Goal: Task Accomplishment & Management: Complete application form

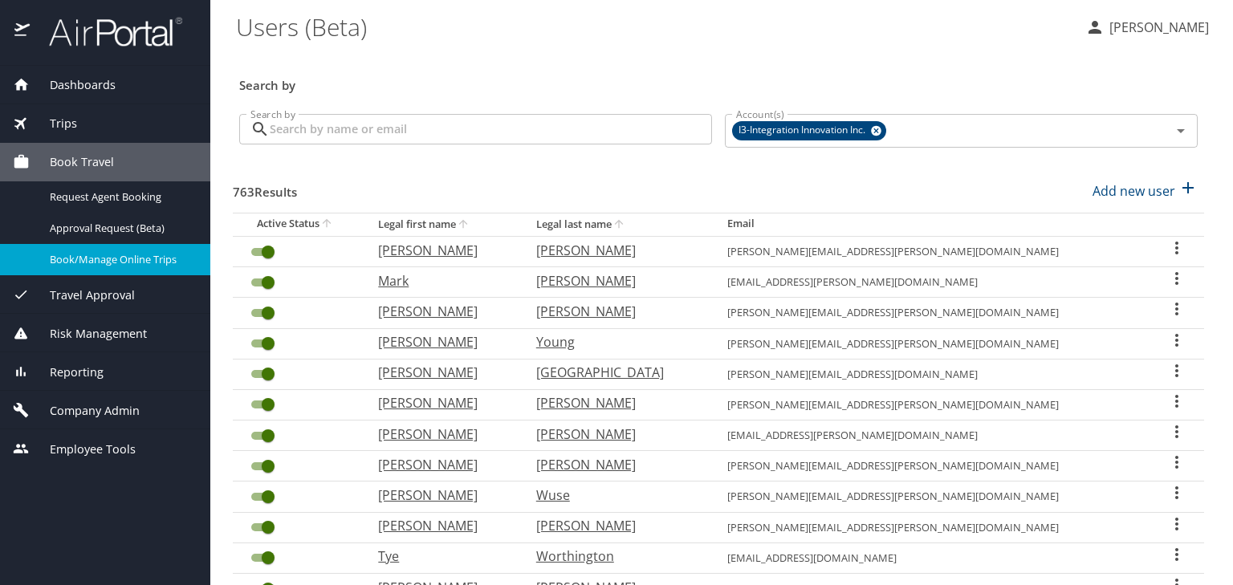
click at [108, 411] on span "Company Admin" at bounding box center [85, 411] width 110 height 18
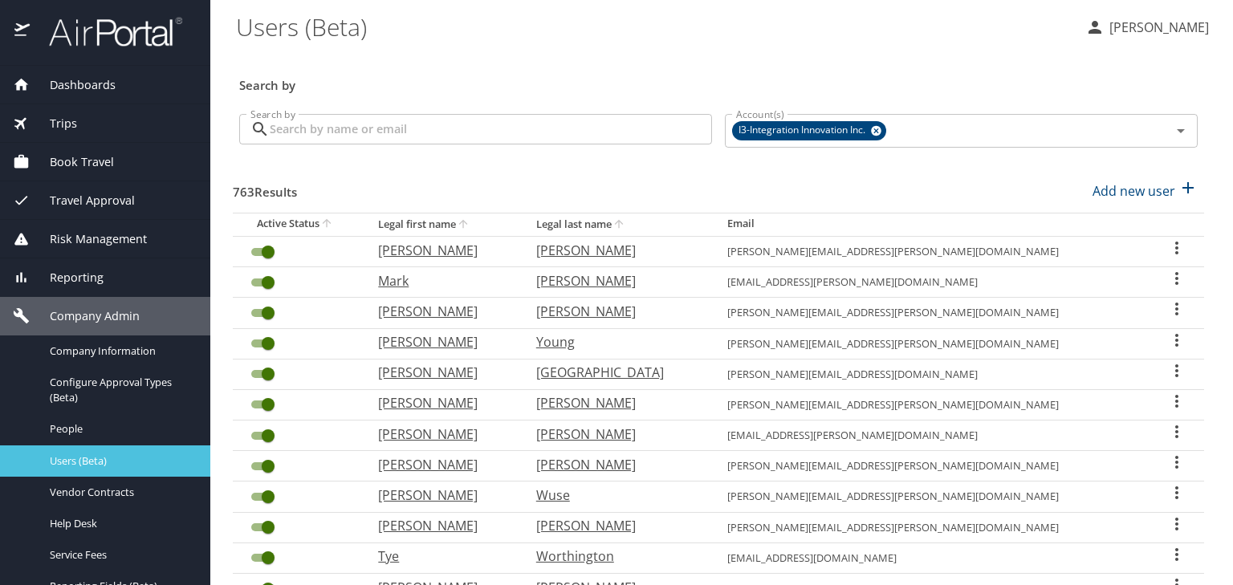
click at [105, 459] on span "Users (Beta)" at bounding box center [120, 461] width 141 height 15
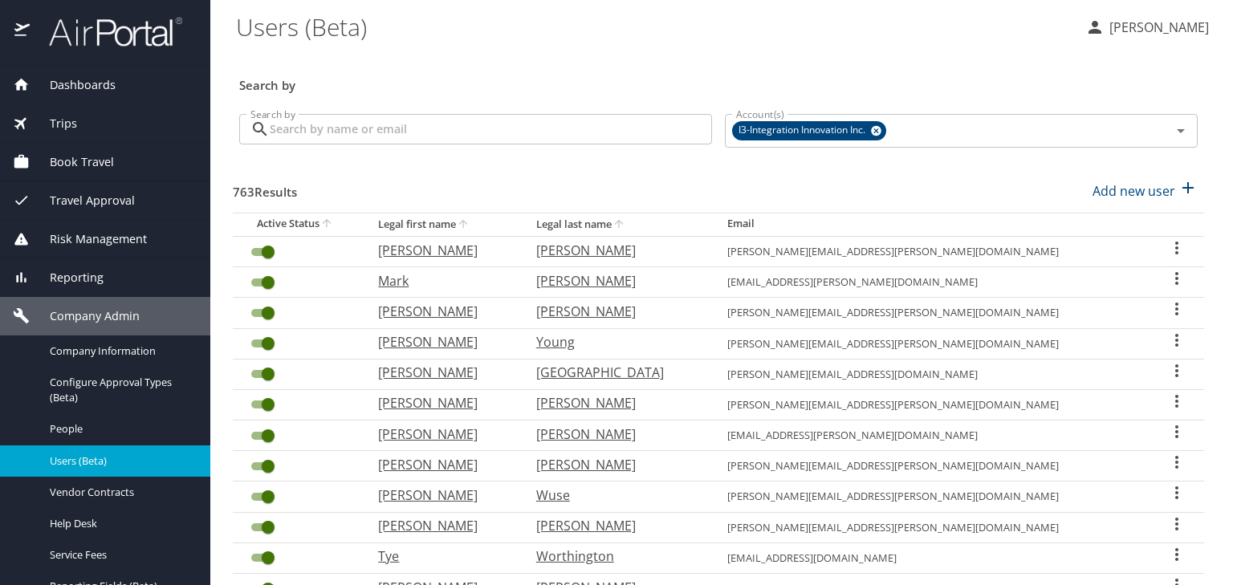
click at [405, 132] on input "Search by" at bounding box center [491, 129] width 442 height 31
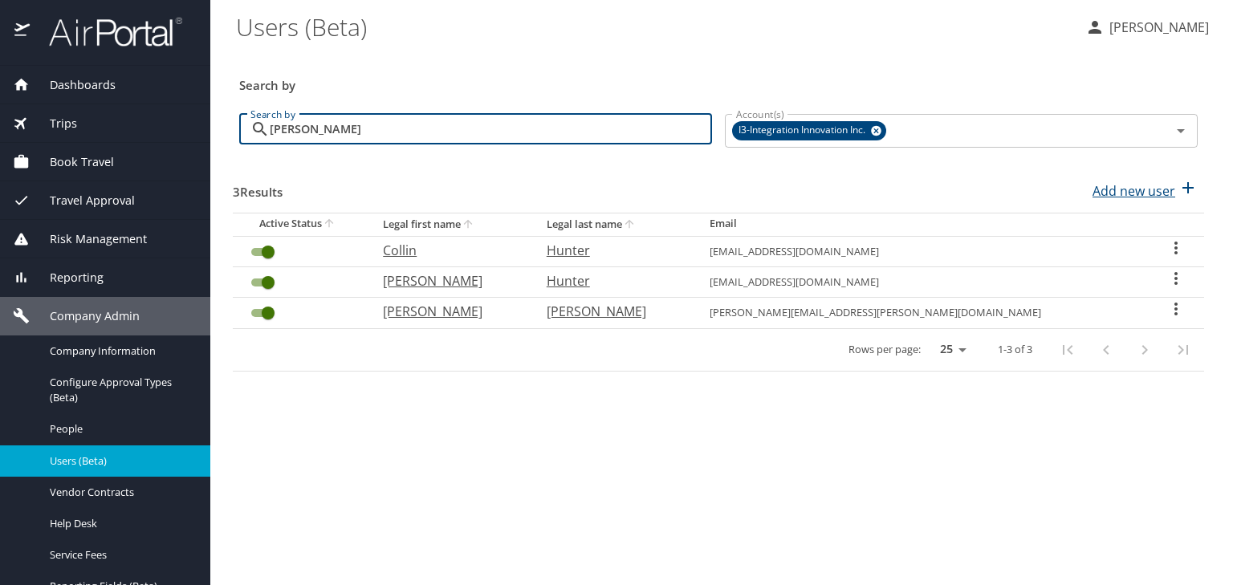
type input "[PERSON_NAME]"
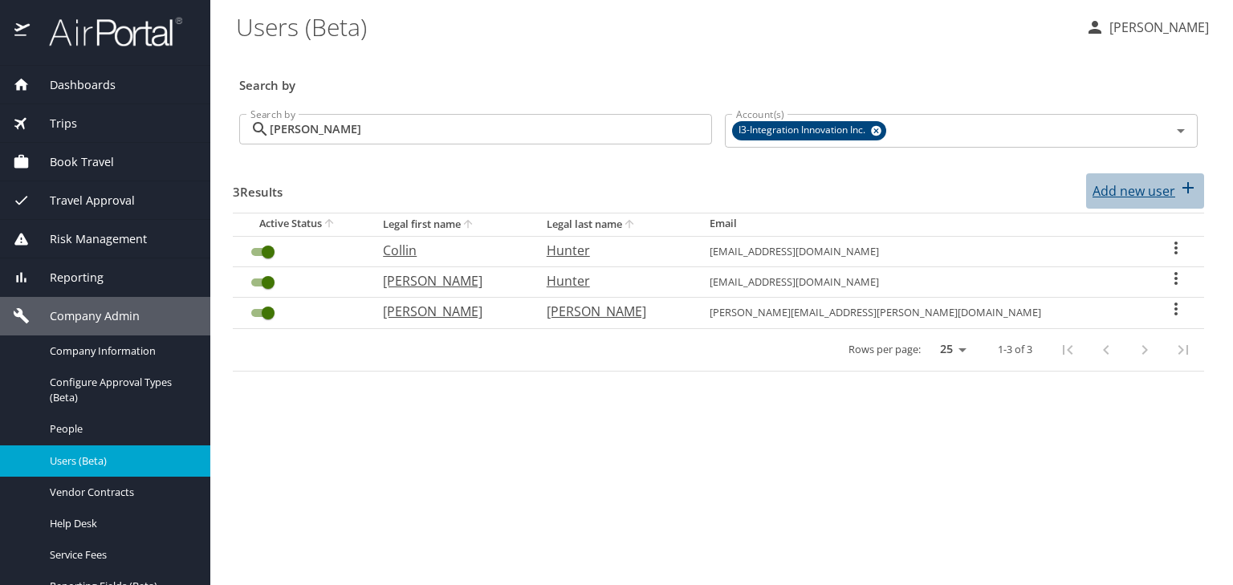
click at [1135, 191] on p "Add new user" at bounding box center [1134, 190] width 83 height 19
select select "US"
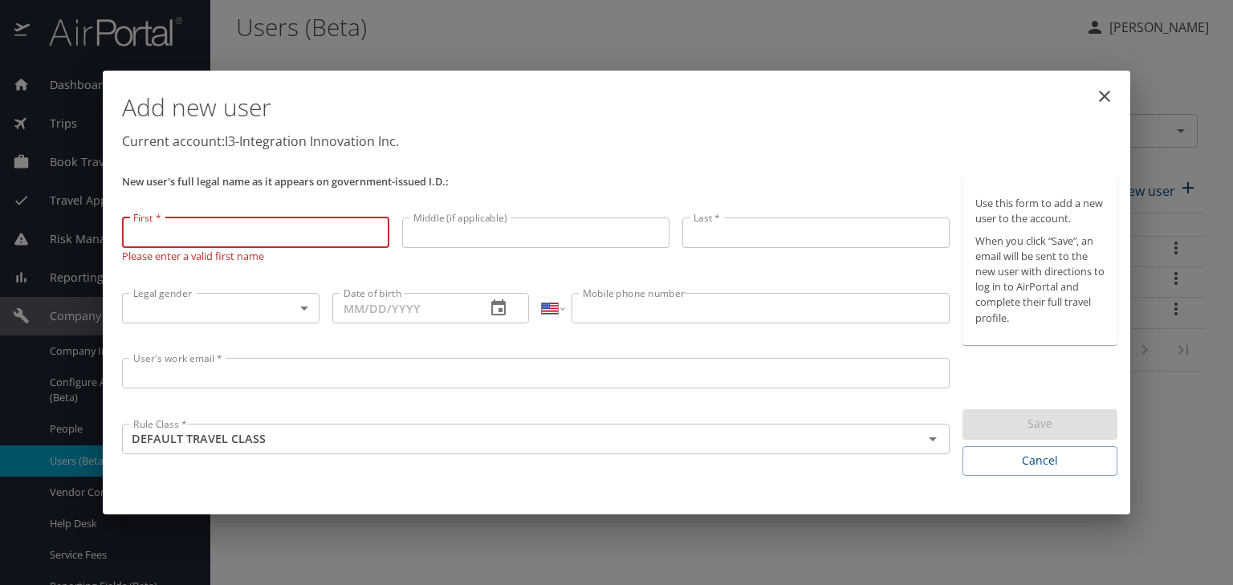
paste input "Paten"
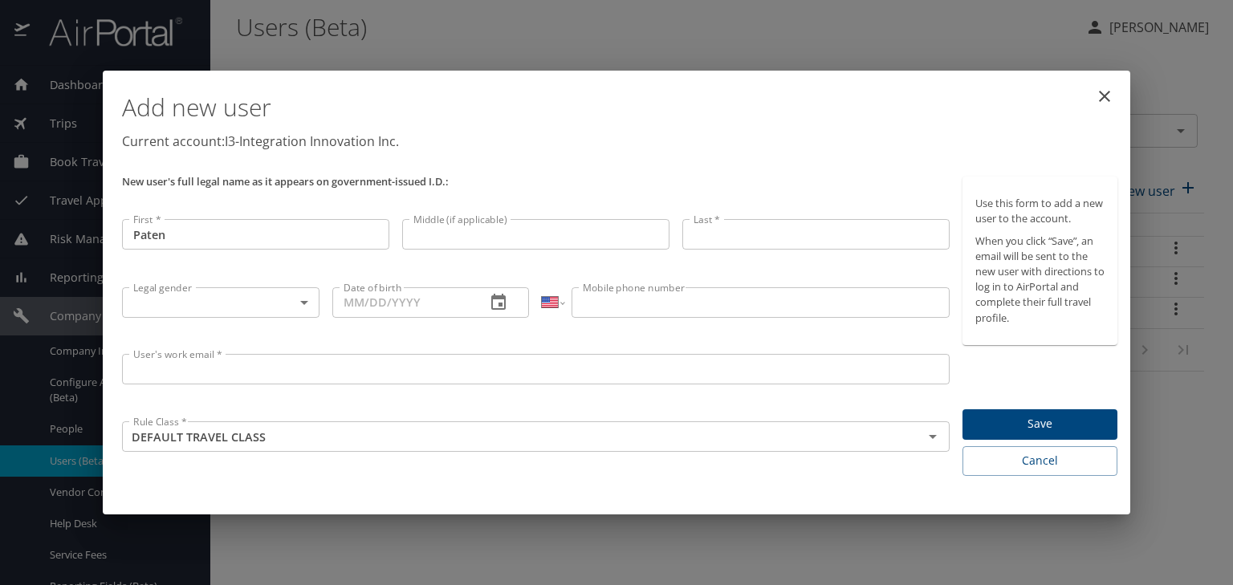
type input "Paten"
click at [454, 239] on input "Middle (if applicable)" at bounding box center [535, 234] width 267 height 31
paste input "[PERSON_NAME]"
type input "[PERSON_NAME]"
click at [752, 241] on input "Last *" at bounding box center [816, 234] width 267 height 31
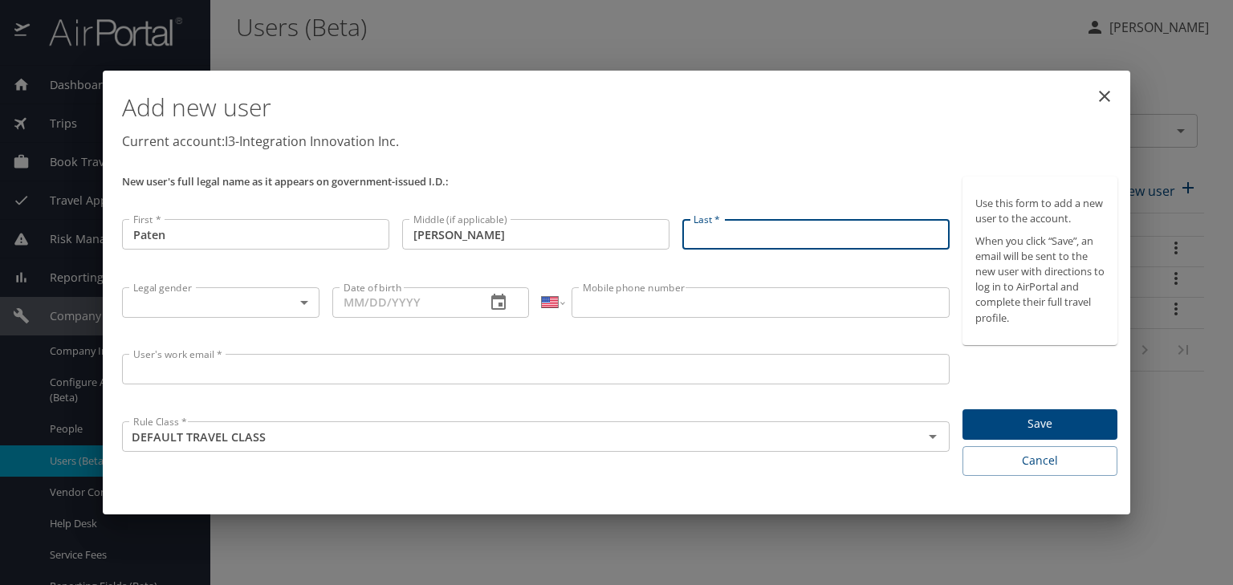
paste input "[PERSON_NAME]"
type input "[PERSON_NAME]"
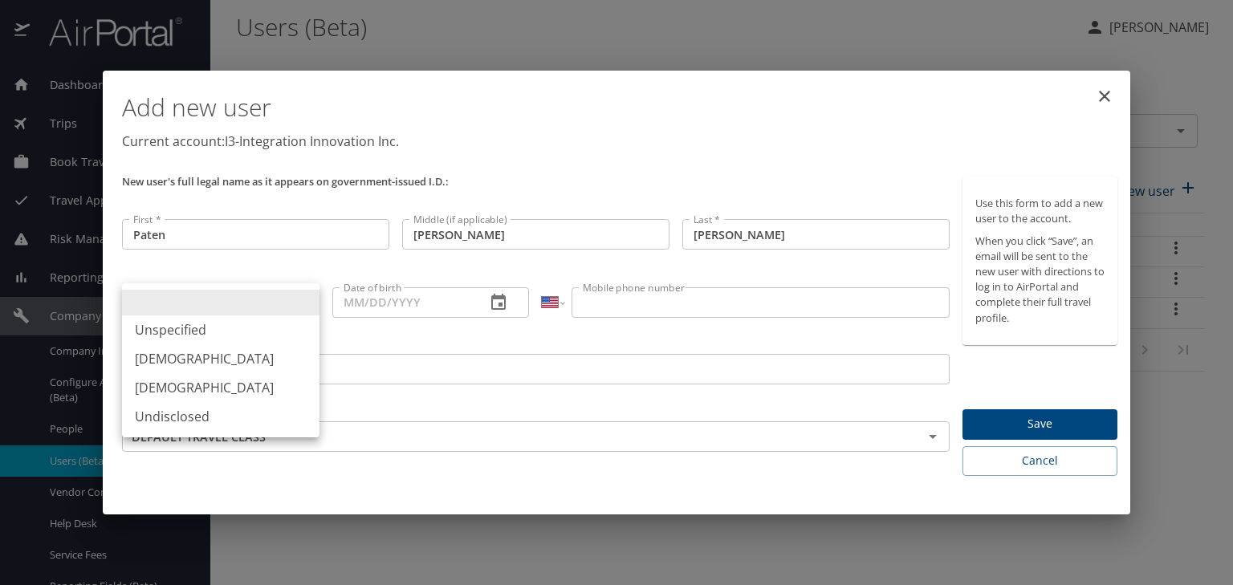
click at [300, 295] on body "Dashboards AirPortal 360™ Manager My Travel Dashboard Trips Airtinerary® Lookup…" at bounding box center [616, 292] width 1233 height 585
click at [271, 361] on li "[DEMOGRAPHIC_DATA]" at bounding box center [221, 358] width 198 height 29
type input "[DEMOGRAPHIC_DATA]"
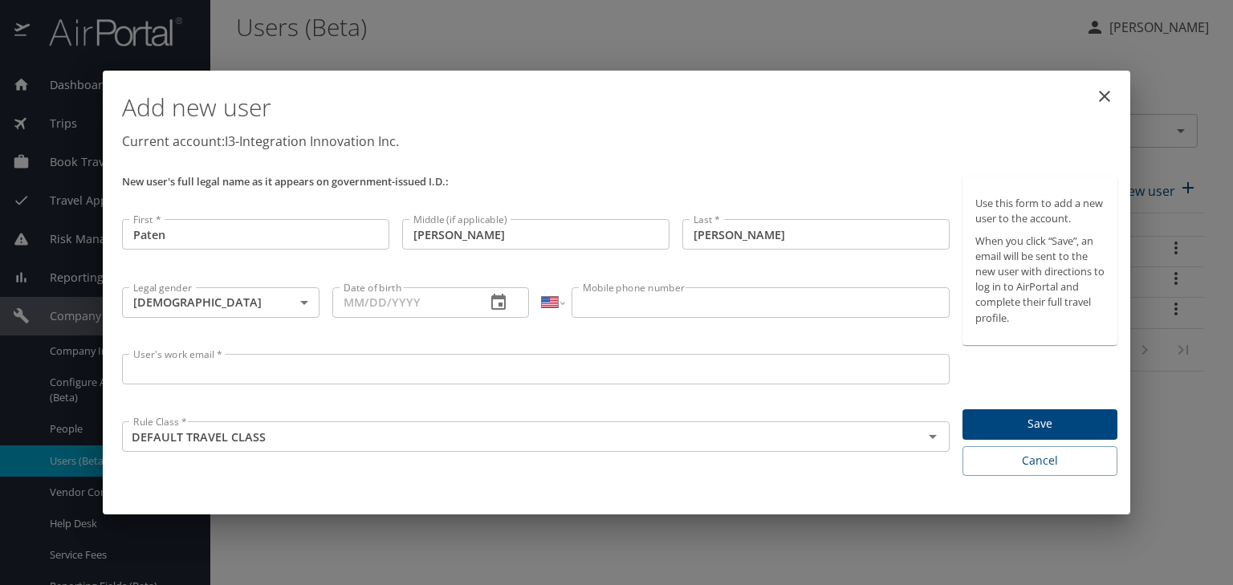
click at [673, 310] on input "Mobile phone number" at bounding box center [760, 302] width 377 height 31
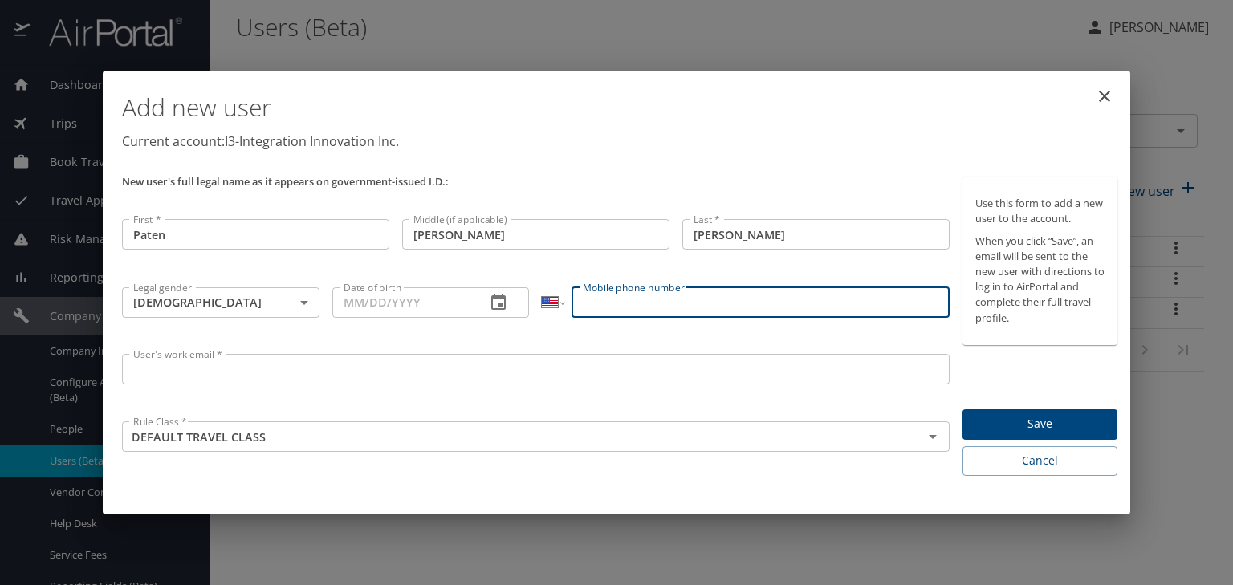
paste input "[PHONE_NUMBER]"
type input "[PHONE_NUMBER]"
click at [346, 304] on input "Date of birth" at bounding box center [402, 302] width 141 height 31
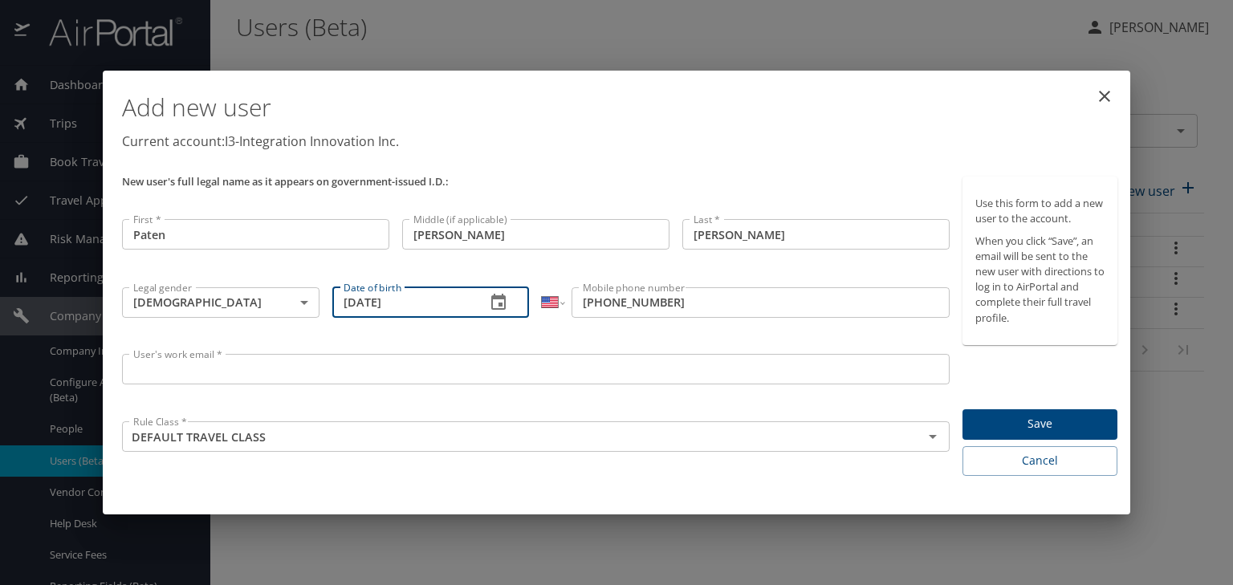
type input "[DATE]"
click at [280, 365] on input "User's work email *" at bounding box center [536, 369] width 828 height 31
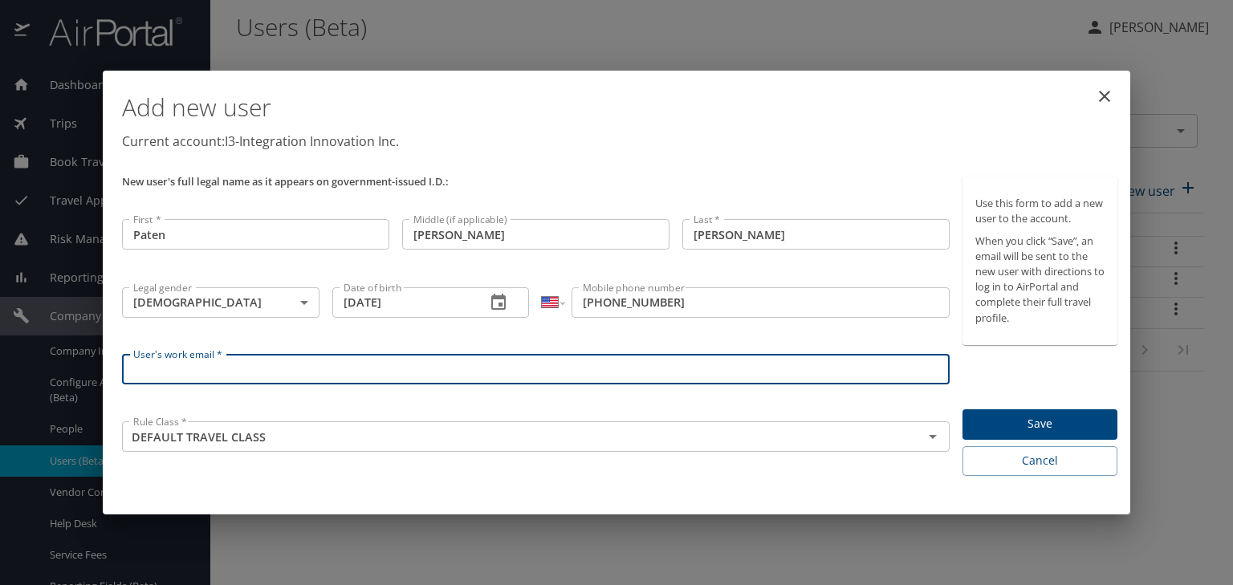
paste input "[EMAIL_ADDRESS][PERSON_NAME][DOMAIN_NAME]"
type input "[EMAIL_ADDRESS][PERSON_NAME][DOMAIN_NAME]"
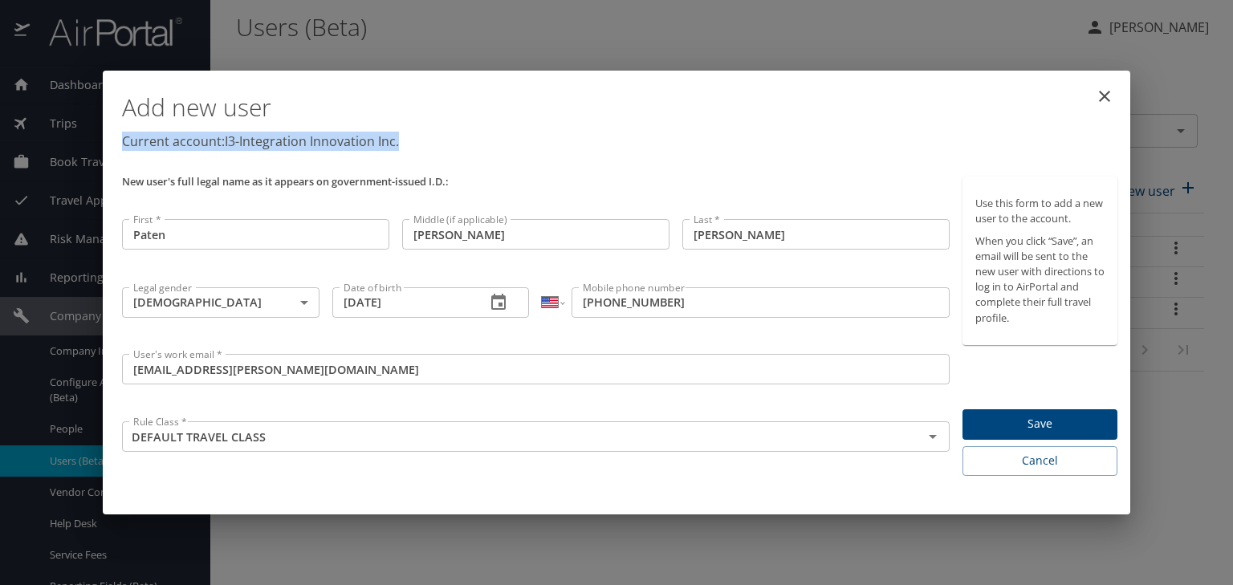
drag, startPoint x: 621, startPoint y: 104, endPoint x: 880, endPoint y: 150, distance: 262.6
click at [880, 150] on div "Add new user Current account: I3-Integration Innovation Inc." at bounding box center [620, 117] width 996 height 67
click at [737, 121] on h1 "Add new user" at bounding box center [620, 108] width 996 height 48
drag, startPoint x: 661, startPoint y: 125, endPoint x: 776, endPoint y: 108, distance: 116.1
click at [662, 125] on h1 "Add new user" at bounding box center [620, 108] width 996 height 48
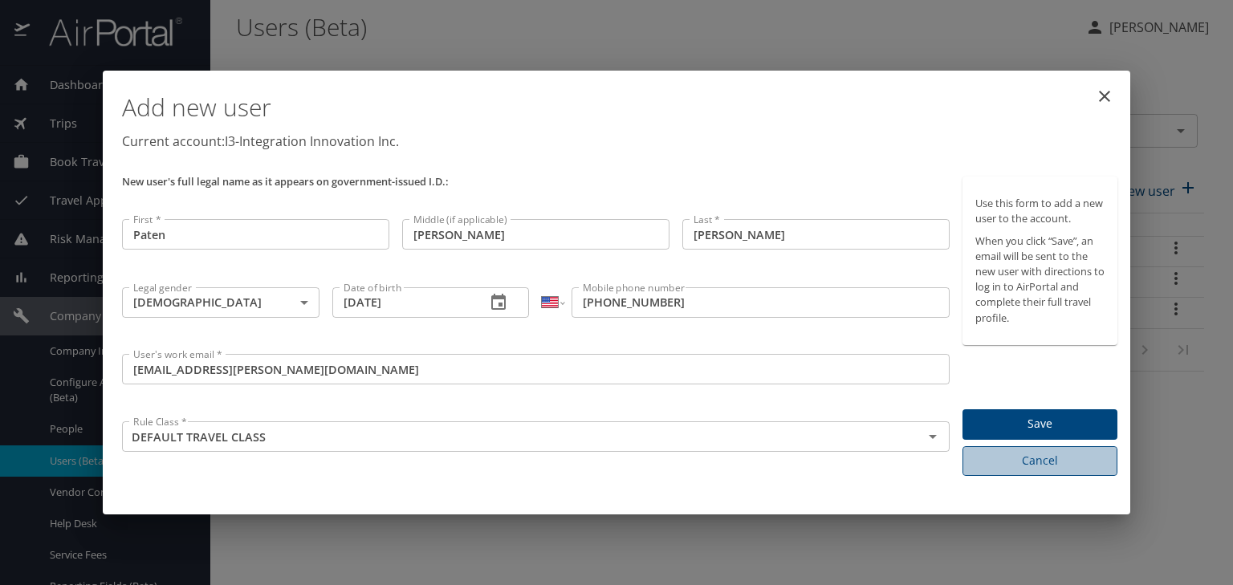
click at [1036, 454] on span "Cancel" at bounding box center [1040, 461] width 129 height 20
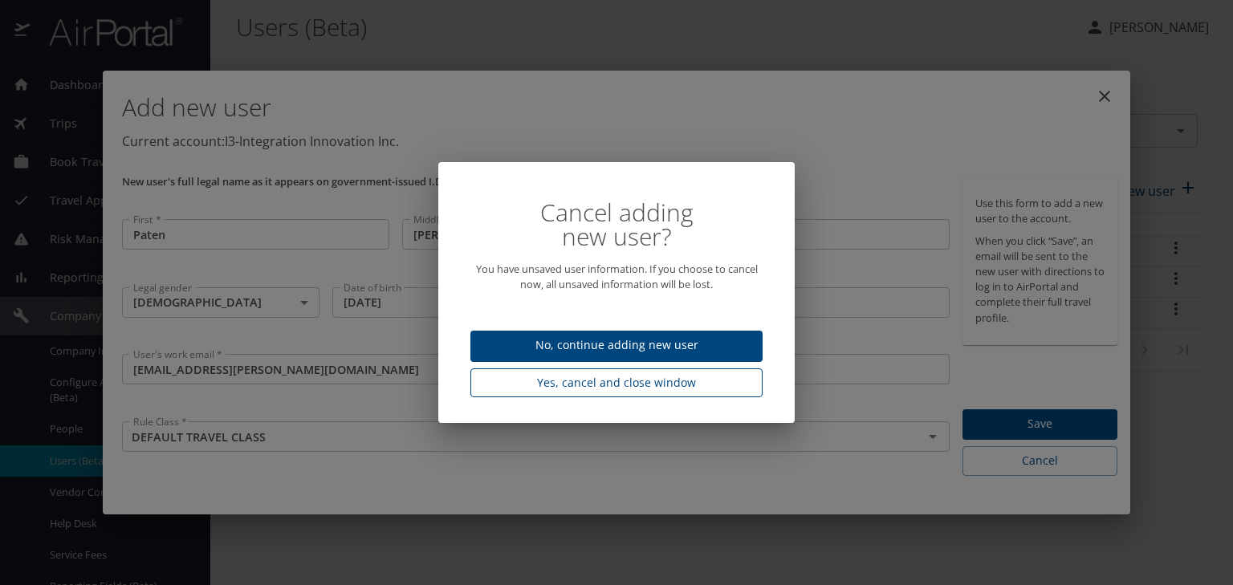
click at [649, 389] on span "Yes, cancel and close window" at bounding box center [616, 383] width 267 height 20
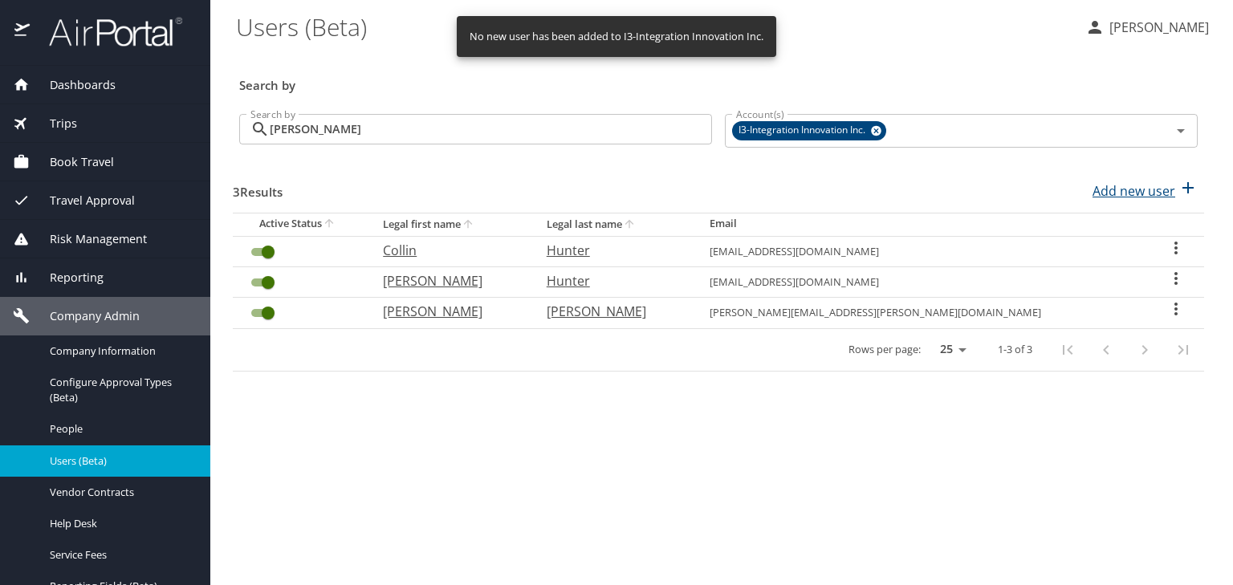
click at [1128, 192] on p "Add new user" at bounding box center [1134, 190] width 83 height 19
select select "US"
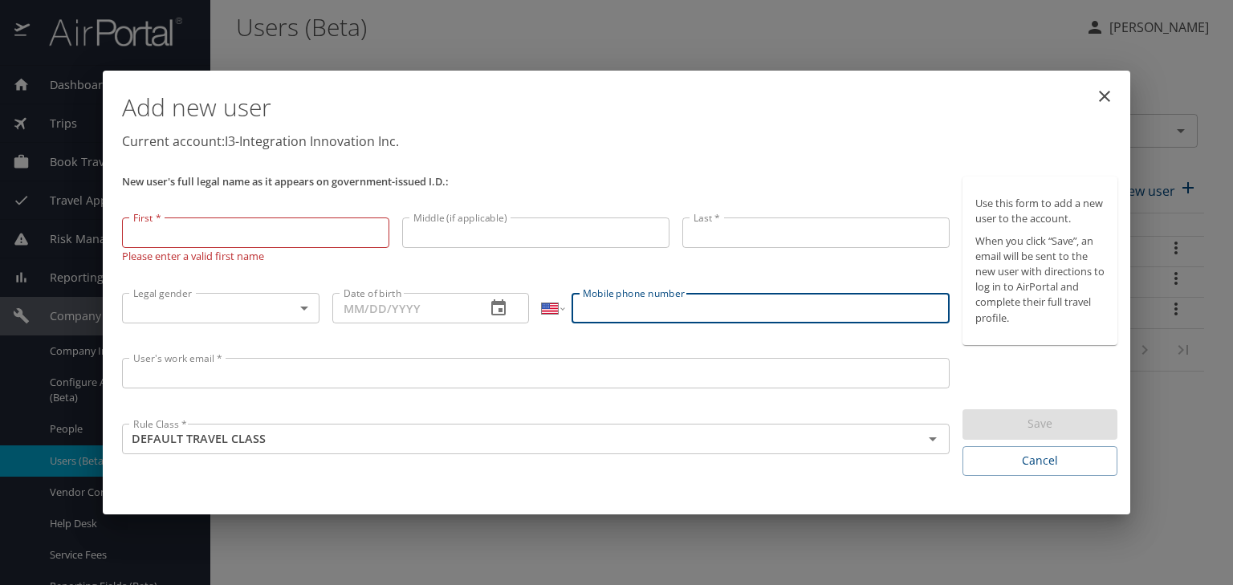
paste input "3"
type input "3"
drag, startPoint x: 591, startPoint y: 310, endPoint x: 573, endPoint y: 305, distance: 18.3
click at [560, 308] on div "International [GEOGRAPHIC_DATA] [GEOGRAPHIC_DATA] [GEOGRAPHIC_DATA] [GEOGRAPHIC…" at bounding box center [745, 308] width 407 height 31
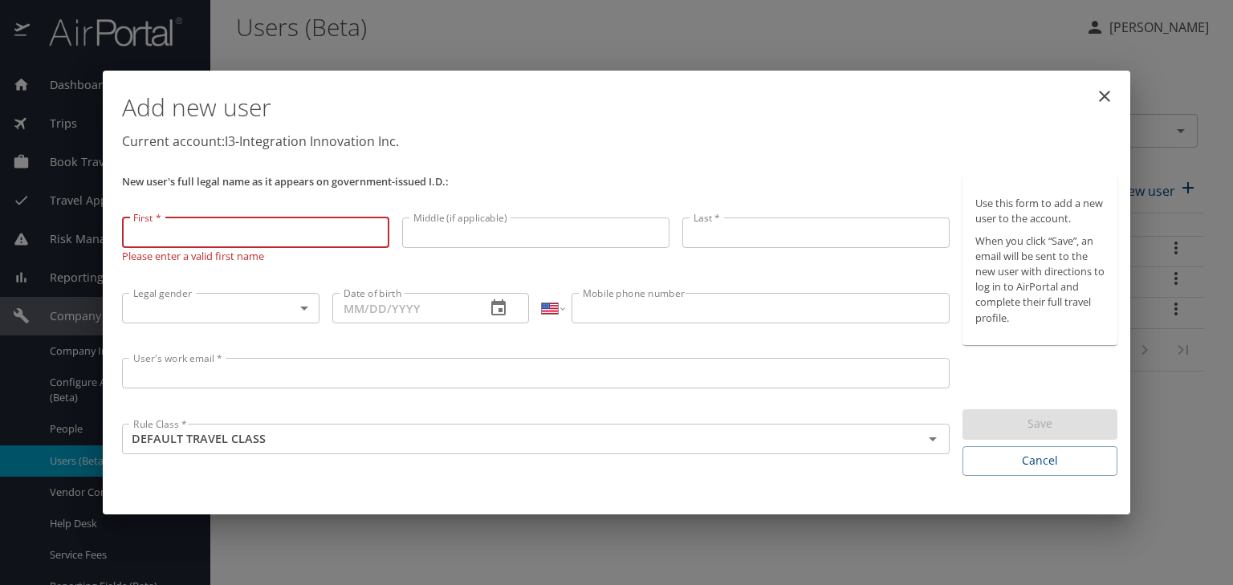
click at [304, 234] on input "First *" at bounding box center [255, 233] width 267 height 31
type input "Paten"
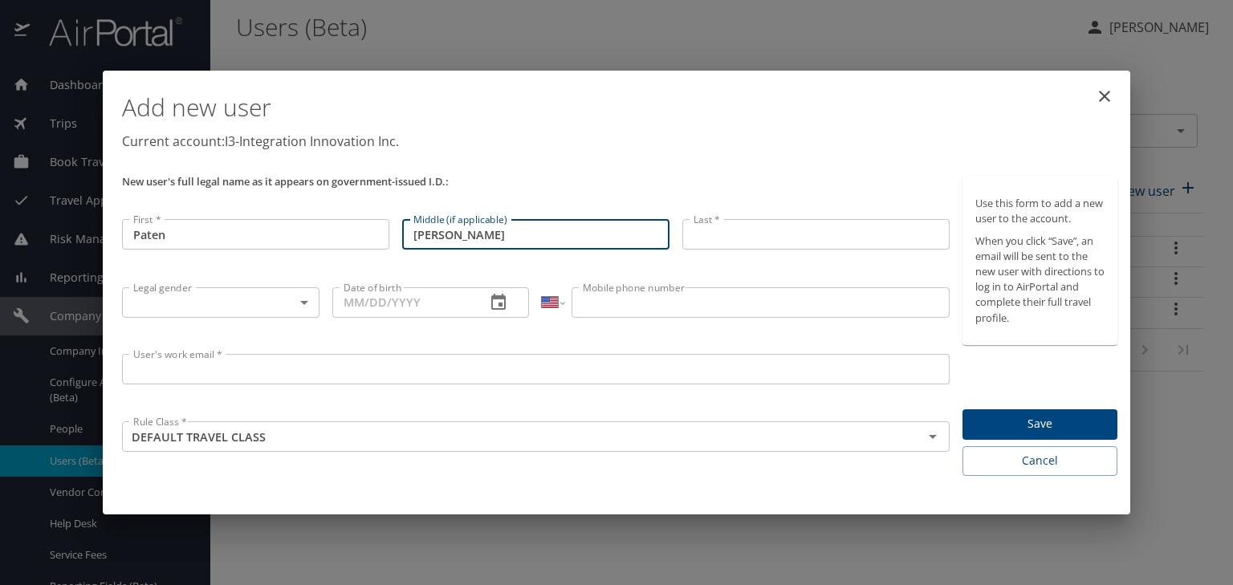
type input "[PERSON_NAME]"
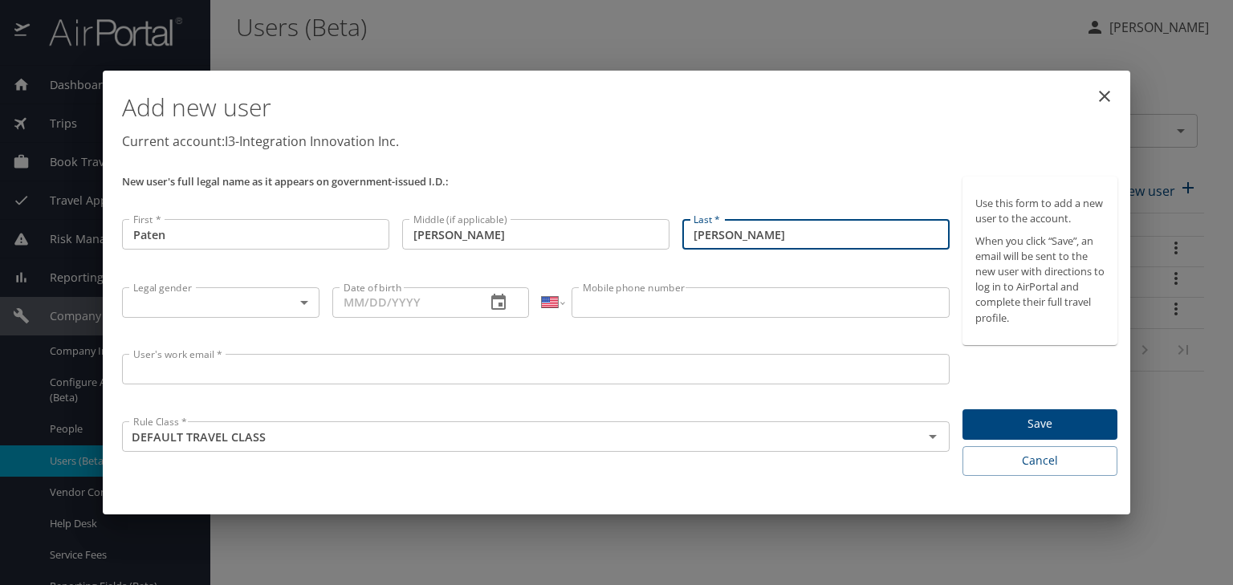
type input "[PERSON_NAME]"
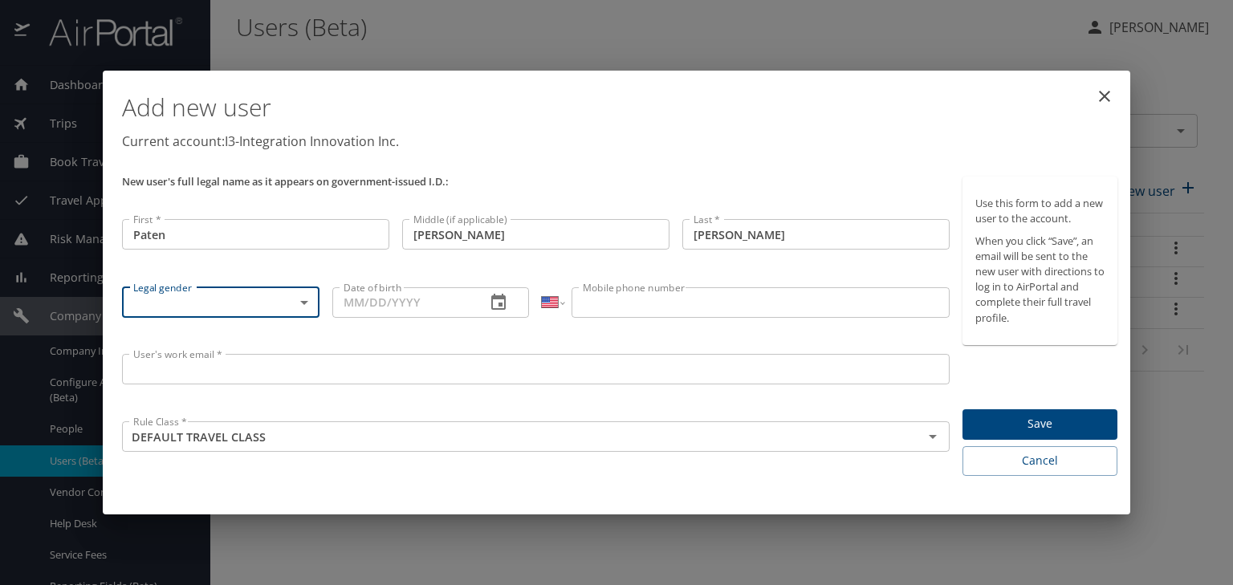
click at [289, 295] on body "Dashboards AirPortal 360™ Manager My Travel Dashboard Trips Airtinerary® Lookup…" at bounding box center [616, 292] width 1233 height 585
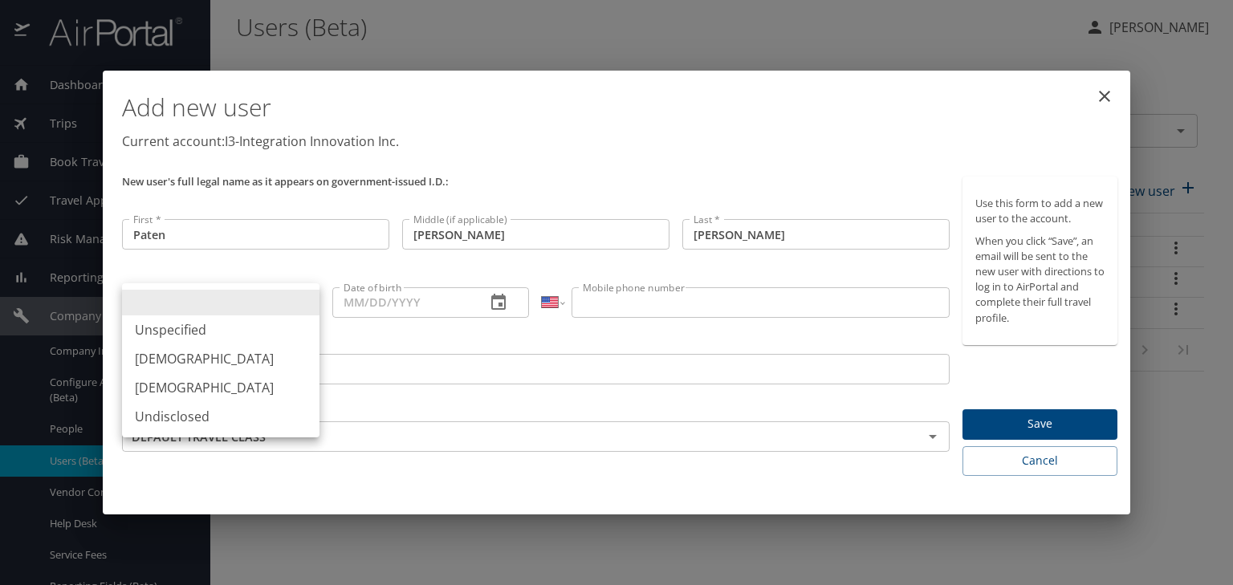
click at [258, 356] on li "[DEMOGRAPHIC_DATA]" at bounding box center [221, 358] width 198 height 29
type input "[DEMOGRAPHIC_DATA]"
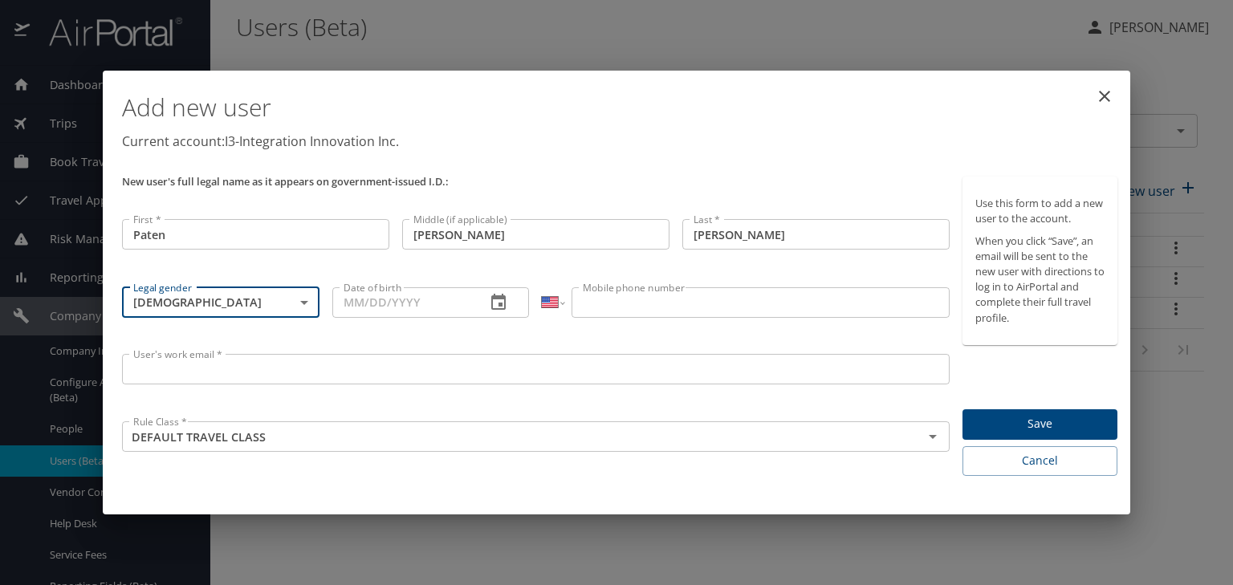
drag, startPoint x: 353, startPoint y: 303, endPoint x: 377, endPoint y: 296, distance: 24.2
click at [355, 303] on input "Date of birth" at bounding box center [402, 302] width 141 height 31
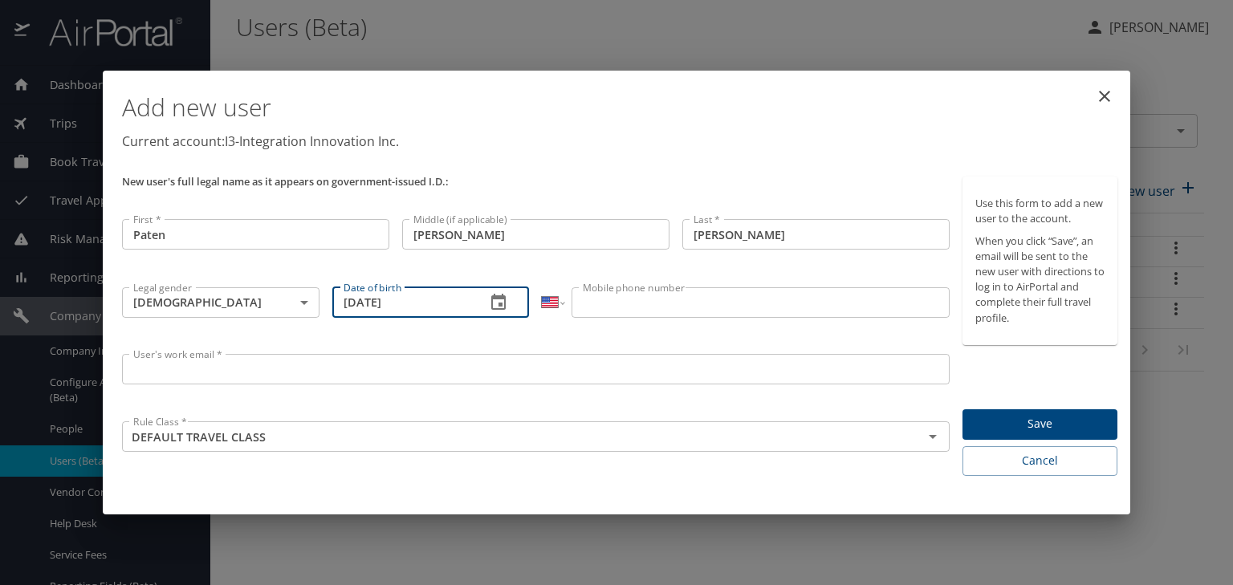
type input "[DATE]"
click at [613, 295] on input "Mobile phone number" at bounding box center [760, 302] width 377 height 31
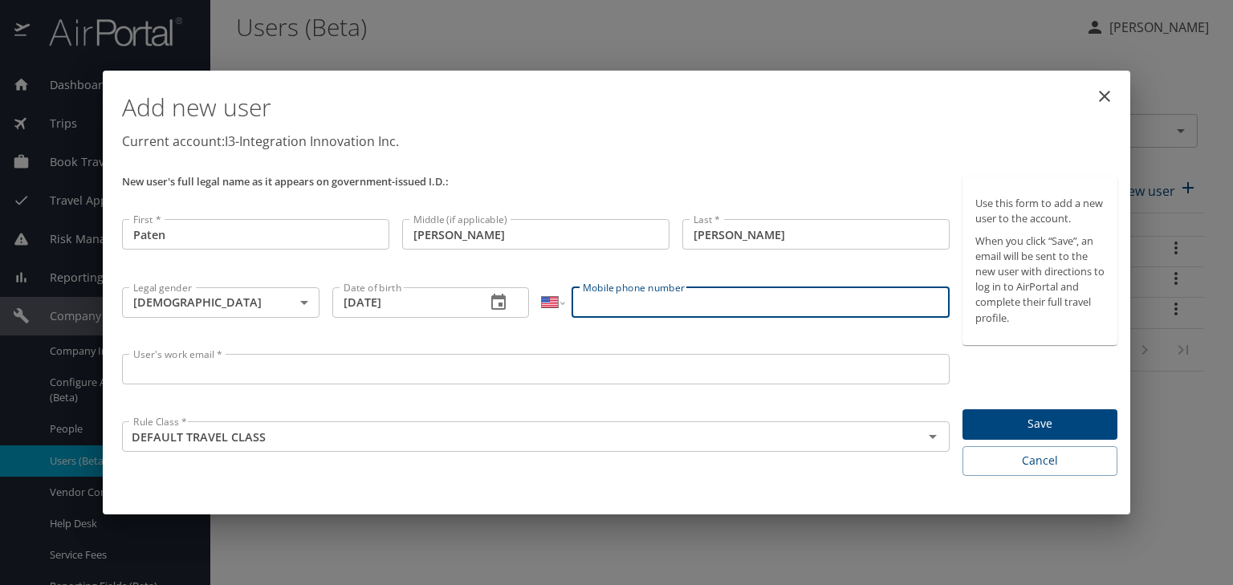
paste input "3"
type input "3"
click at [629, 308] on input "3" at bounding box center [760, 302] width 377 height 31
paste input "[PHONE_NUMBER]"
type input "[PHONE_NUMBER]"
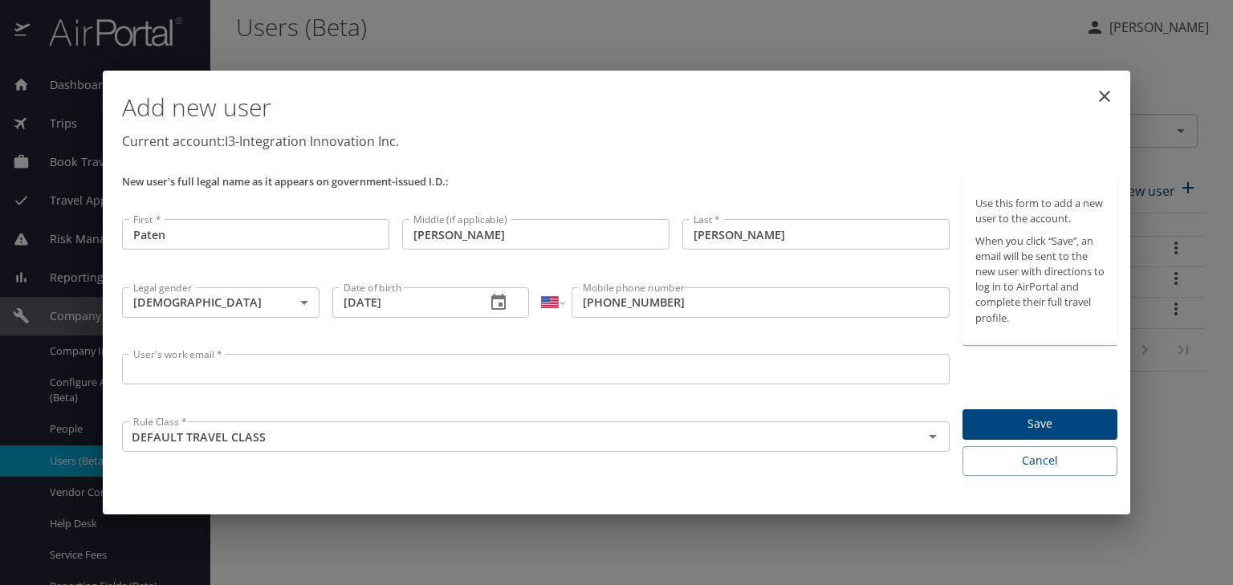
click at [401, 380] on input "User's work email *" at bounding box center [536, 369] width 828 height 31
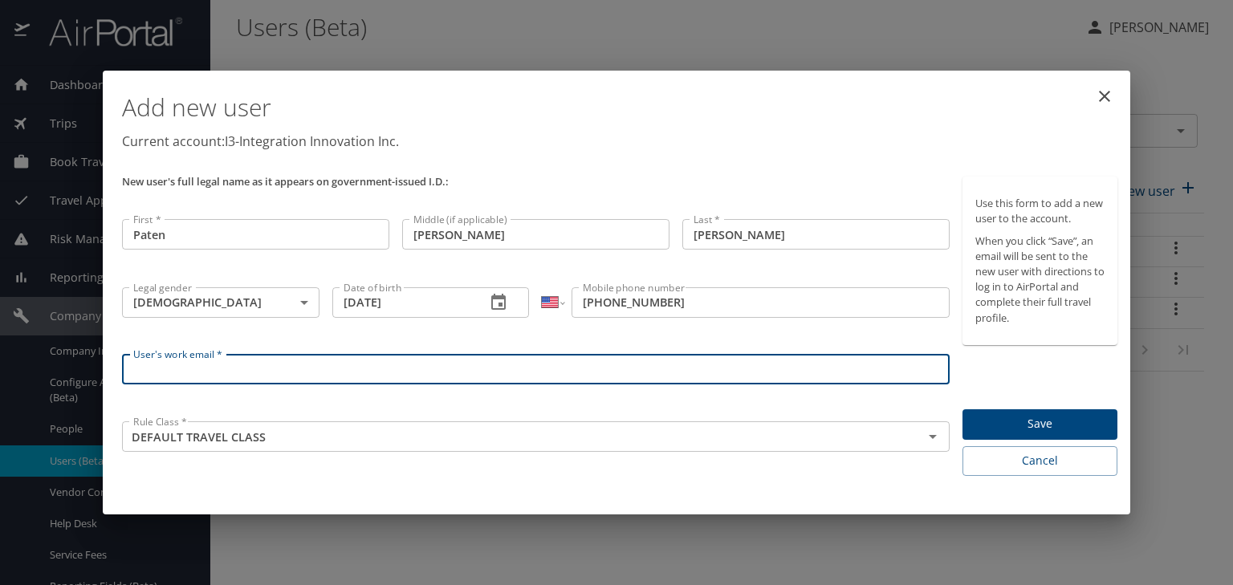
paste input "[EMAIL_ADDRESS][PERSON_NAME][DOMAIN_NAME]"
type input "[EMAIL_ADDRESS][PERSON_NAME][DOMAIN_NAME]"
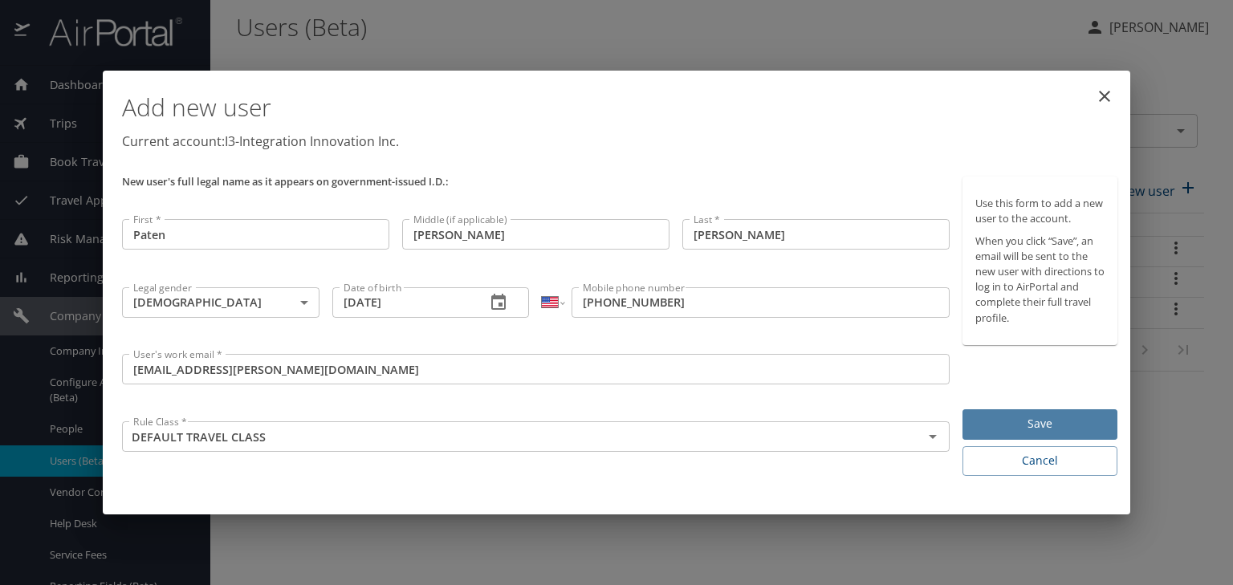
click at [1037, 423] on span "Save" at bounding box center [1040, 424] width 129 height 20
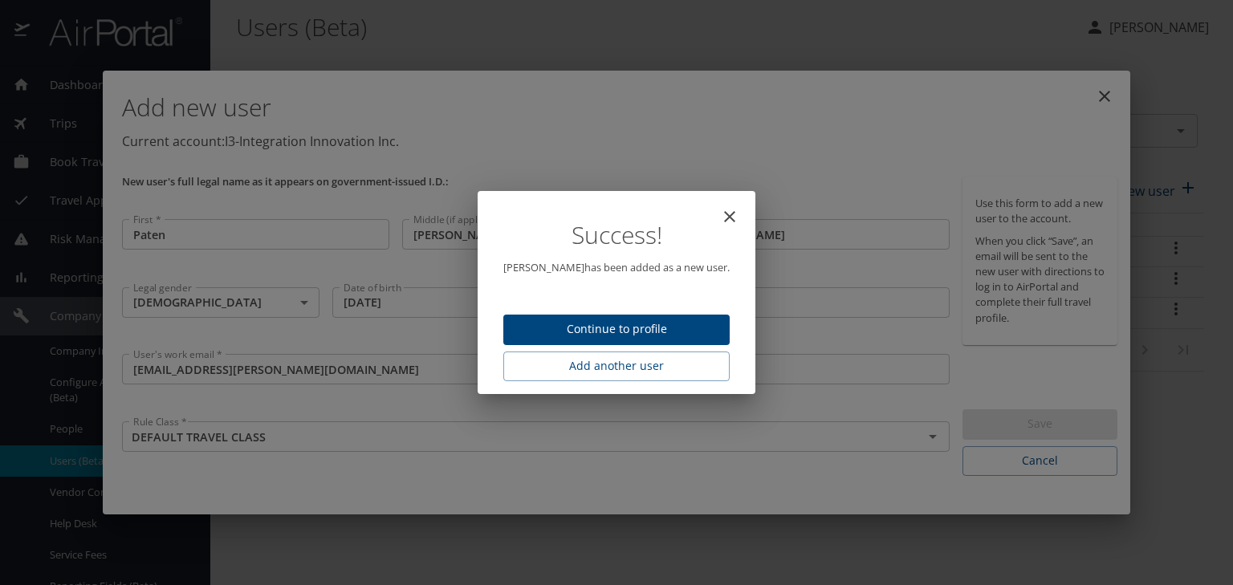
click at [652, 328] on span "Continue to profile" at bounding box center [616, 330] width 201 height 20
select select "US"
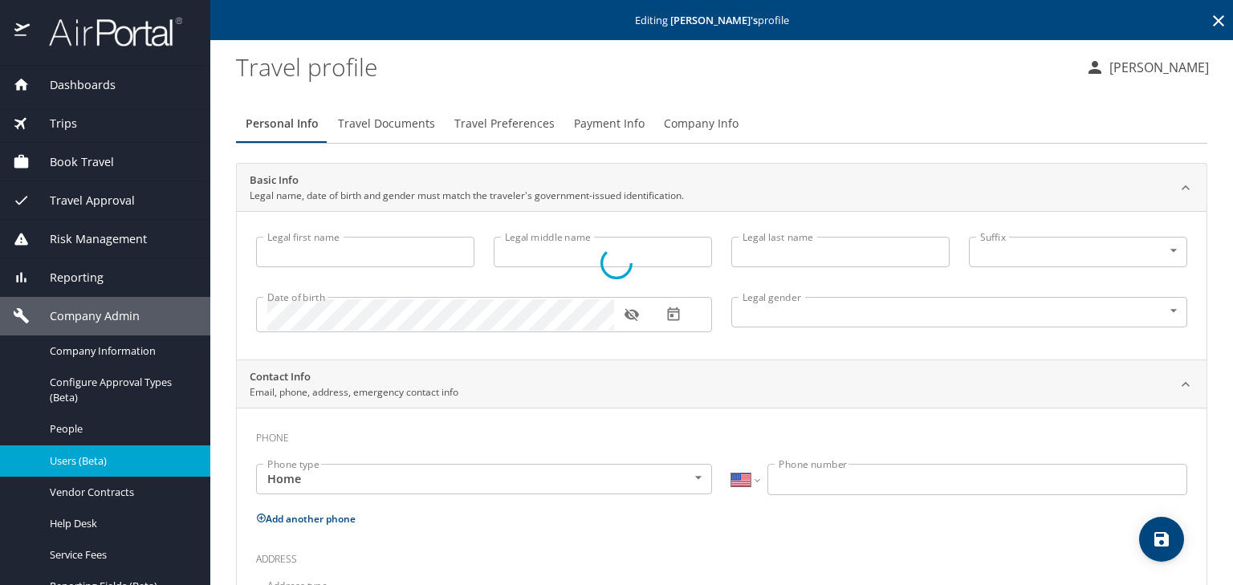
type input "Paten"
type input "[PERSON_NAME]"
type input "[DEMOGRAPHIC_DATA]"
select select "US"
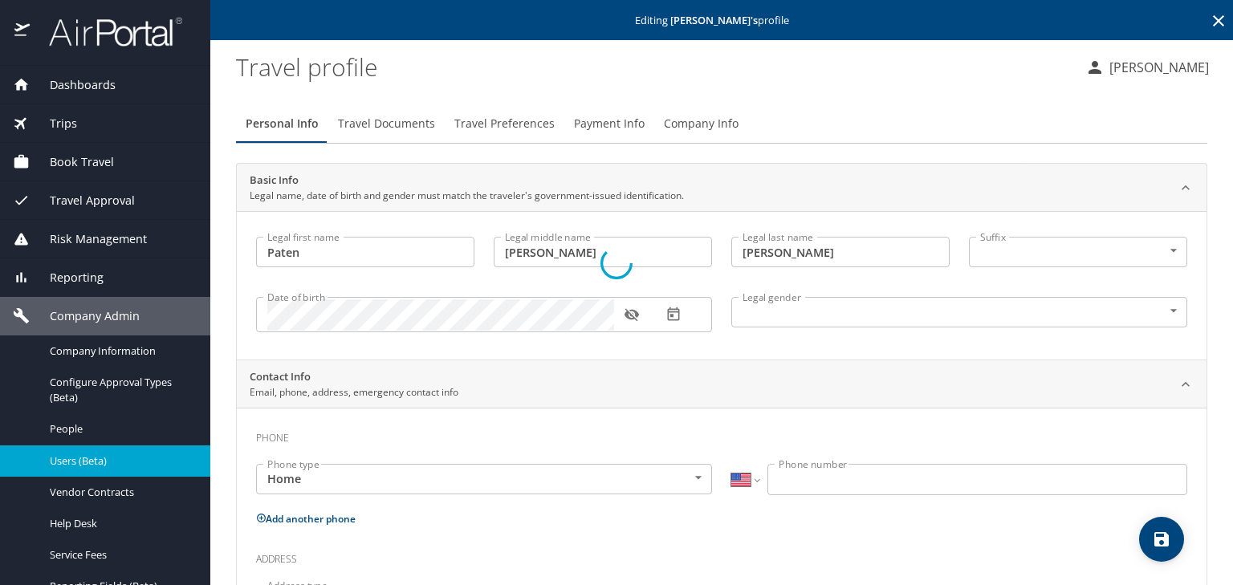
select select "US"
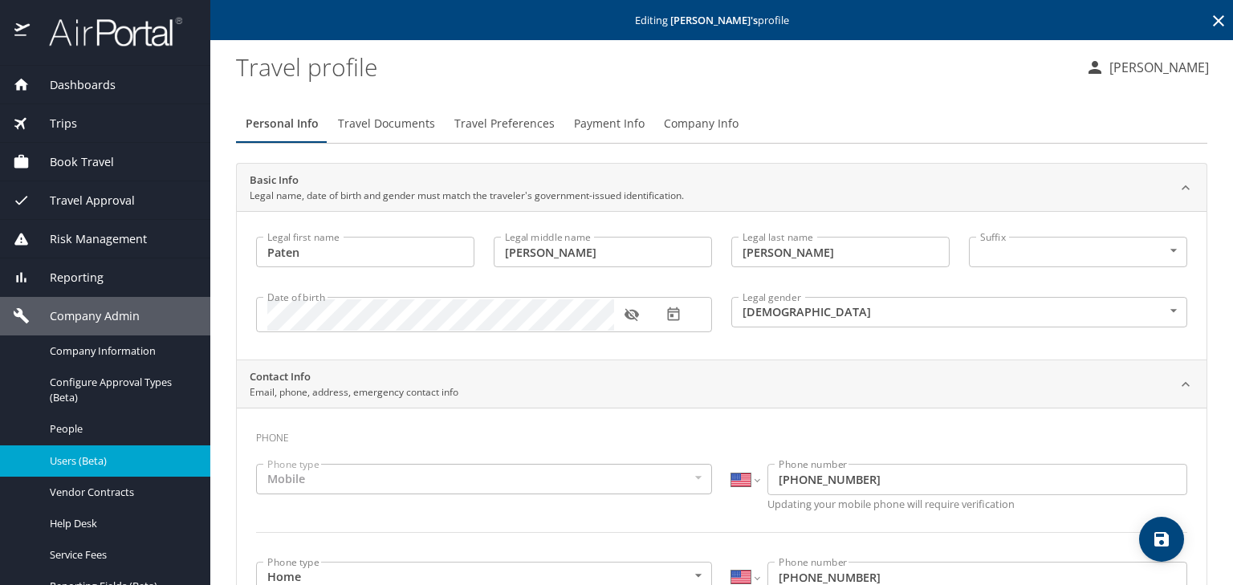
click at [152, 450] on link "Users (Beta)" at bounding box center [105, 461] width 210 height 31
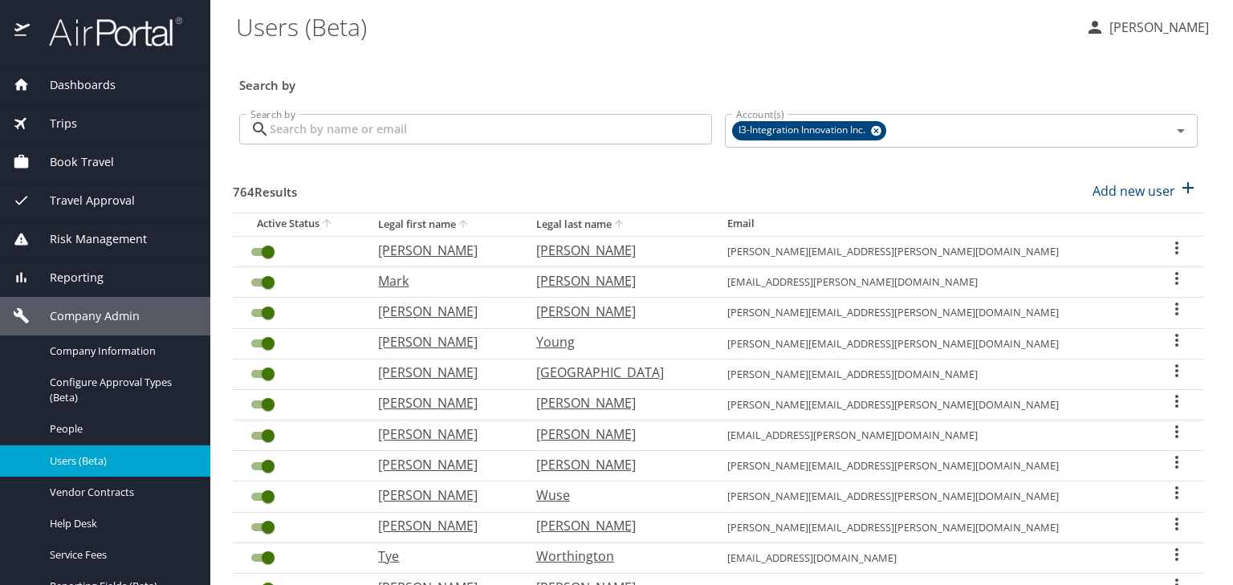
click at [386, 128] on input "Search by" at bounding box center [491, 129] width 442 height 31
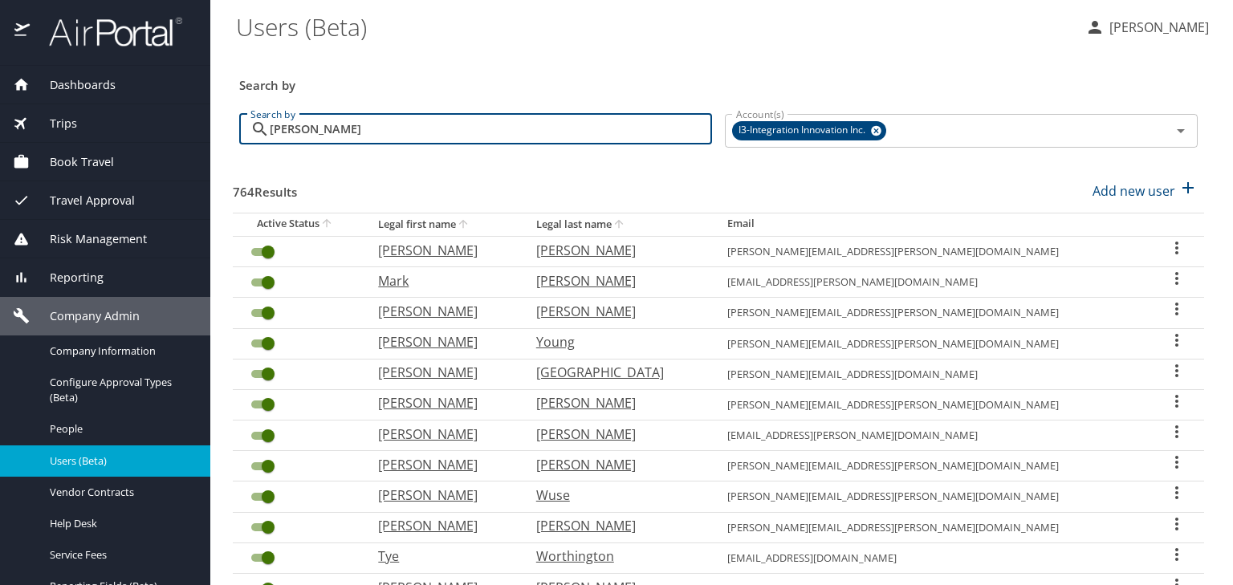
type input "[PERSON_NAME]"
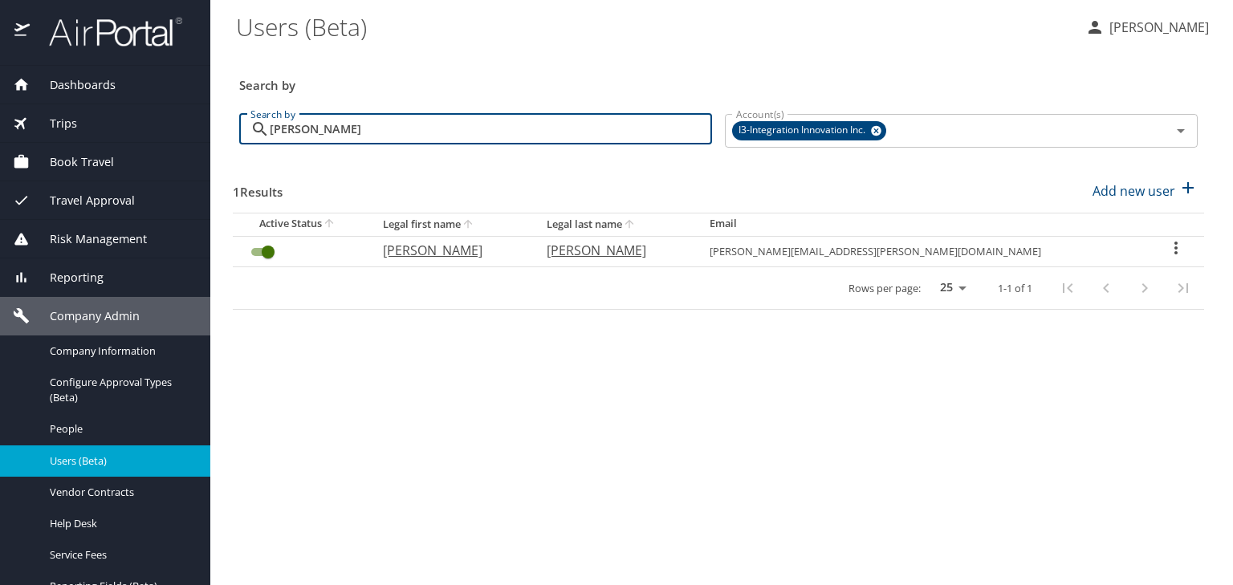
click at [1167, 251] on icon "User Search Table" at bounding box center [1176, 247] width 19 height 19
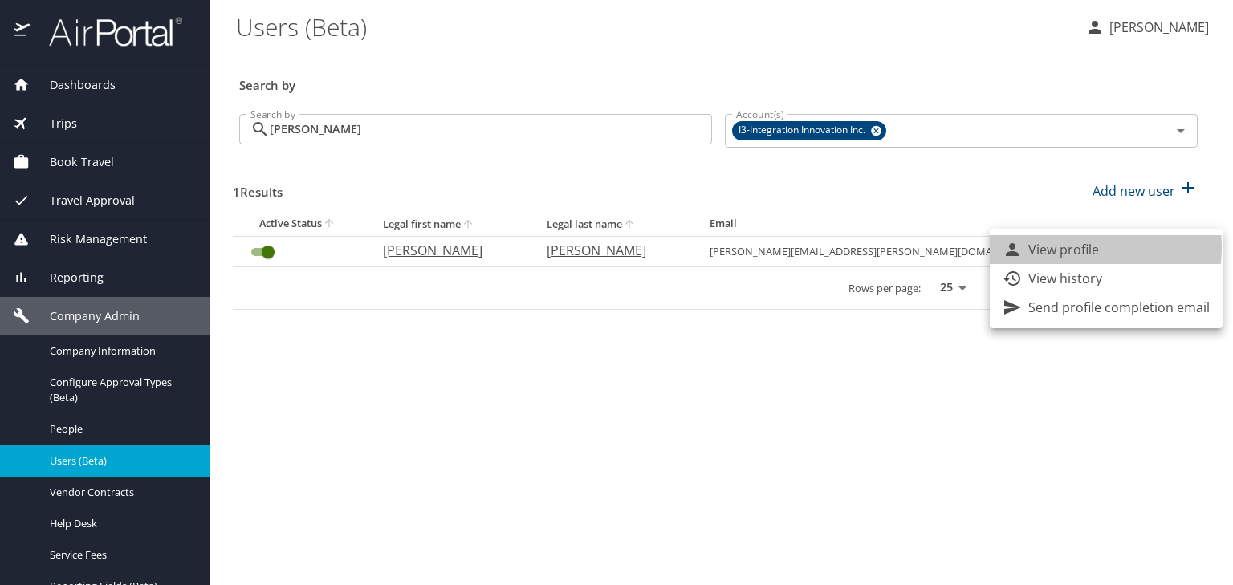
click at [1079, 247] on p "View profile" at bounding box center [1064, 249] width 71 height 19
select select "US"
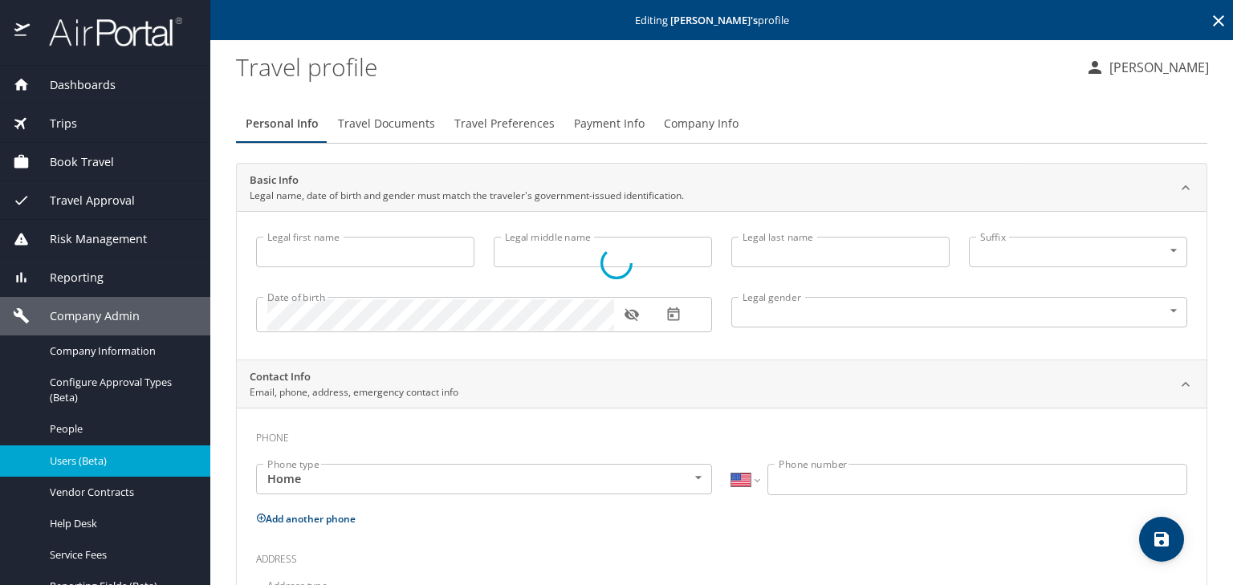
type input "[PERSON_NAME]"
type input "[DEMOGRAPHIC_DATA]"
type input "[GEOGRAPHIC_DATA]"
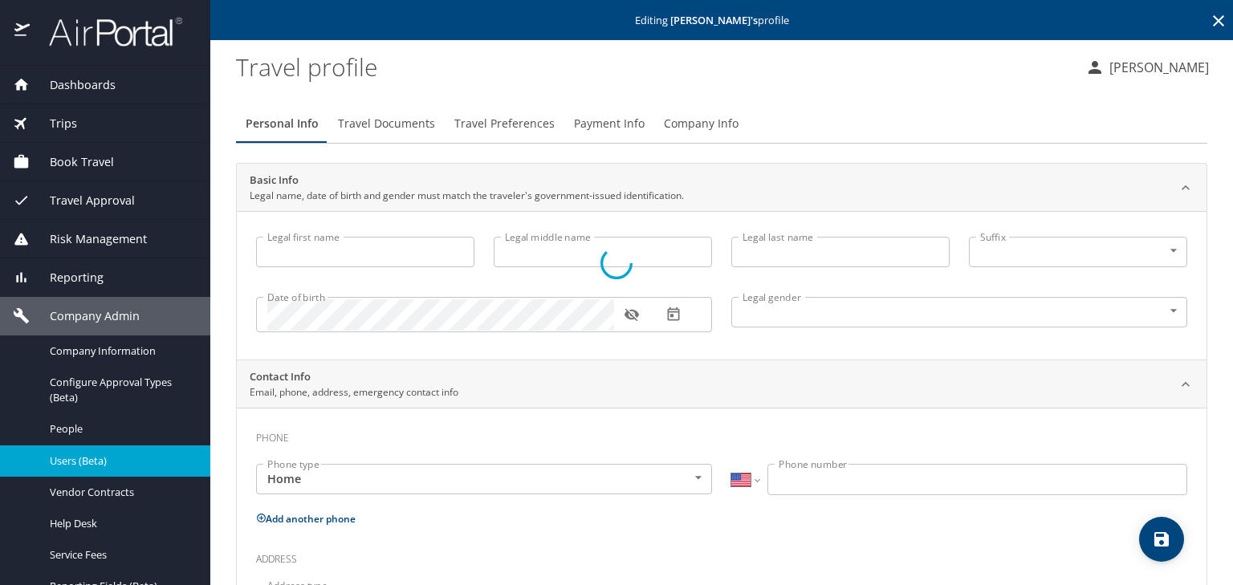
type input "[US_STATE]"
type input "[GEOGRAPHIC_DATA]"
type input "[US_STATE]"
type input "[GEOGRAPHIC_DATA]"
type input "[US_STATE]"
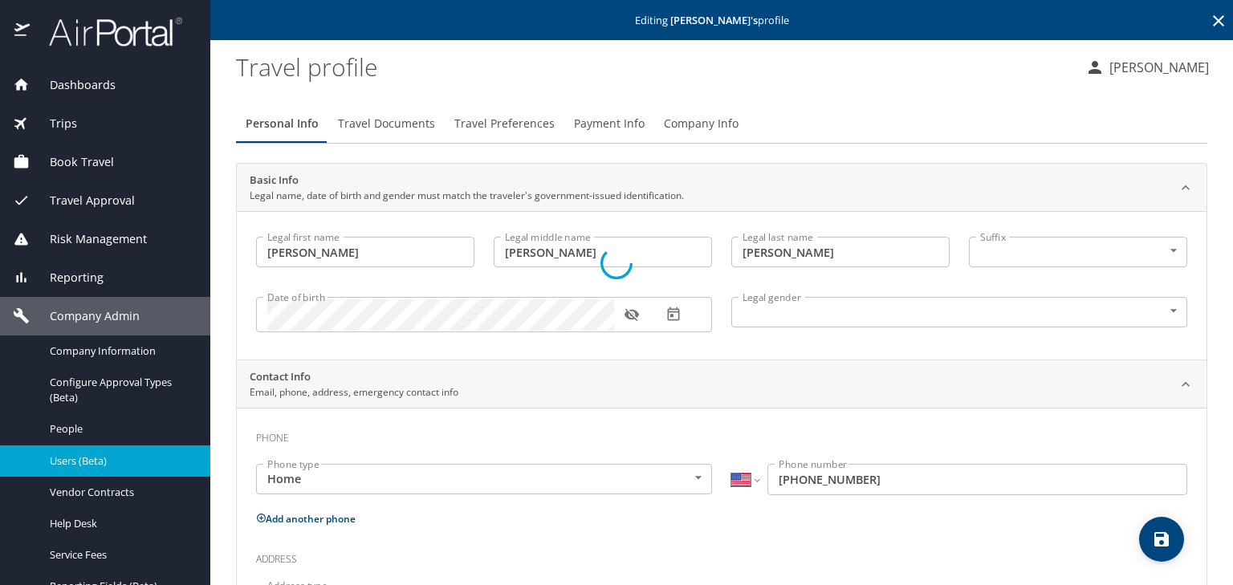
select select "US"
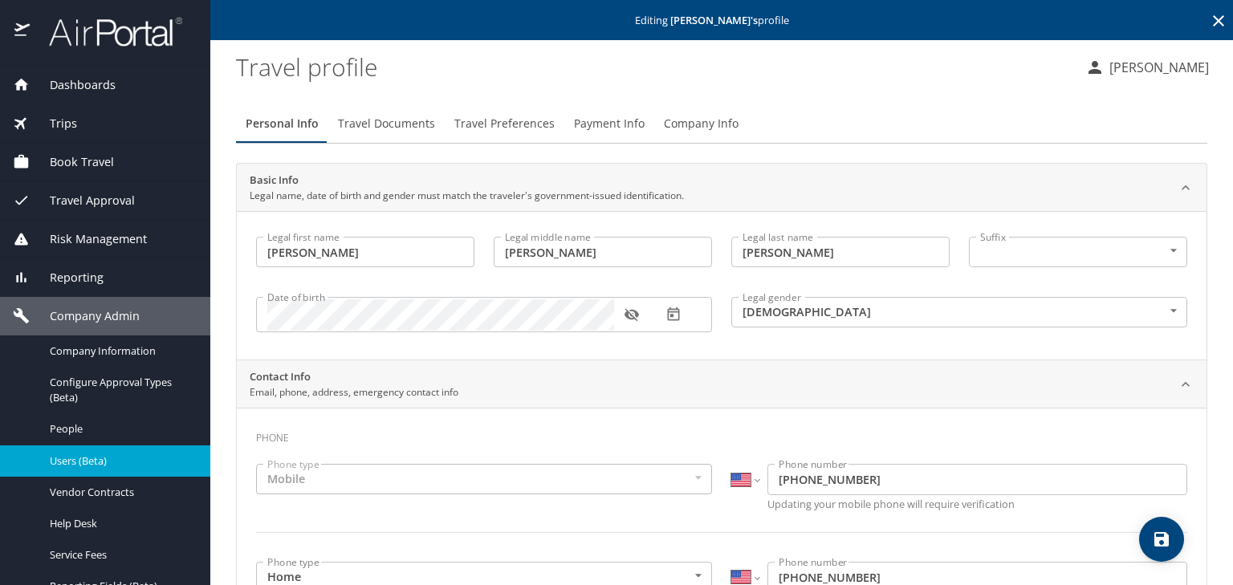
click at [612, 130] on span "Payment Info" at bounding box center [609, 124] width 71 height 20
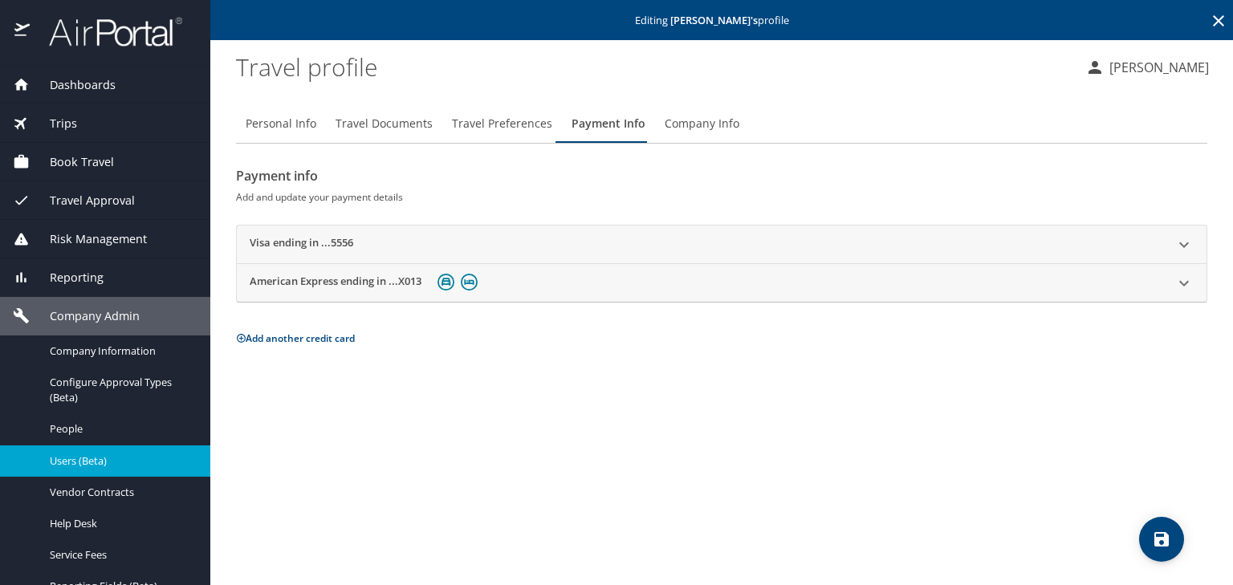
click at [519, 119] on span "Travel Preferences" at bounding box center [502, 124] width 100 height 20
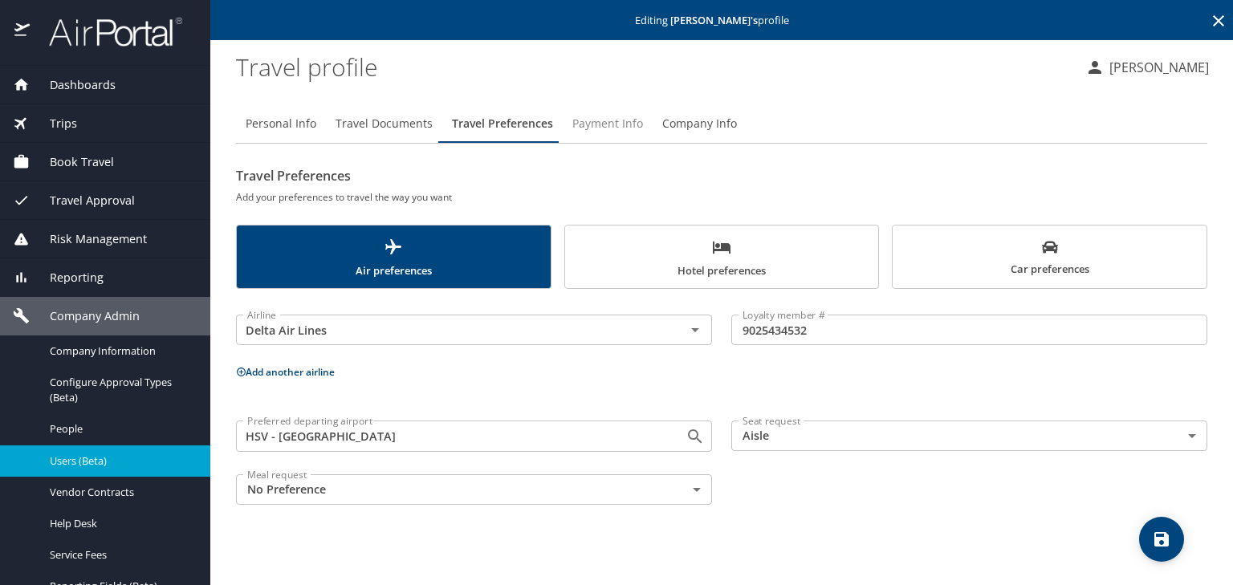
click at [602, 128] on span "Payment Info" at bounding box center [608, 124] width 71 height 20
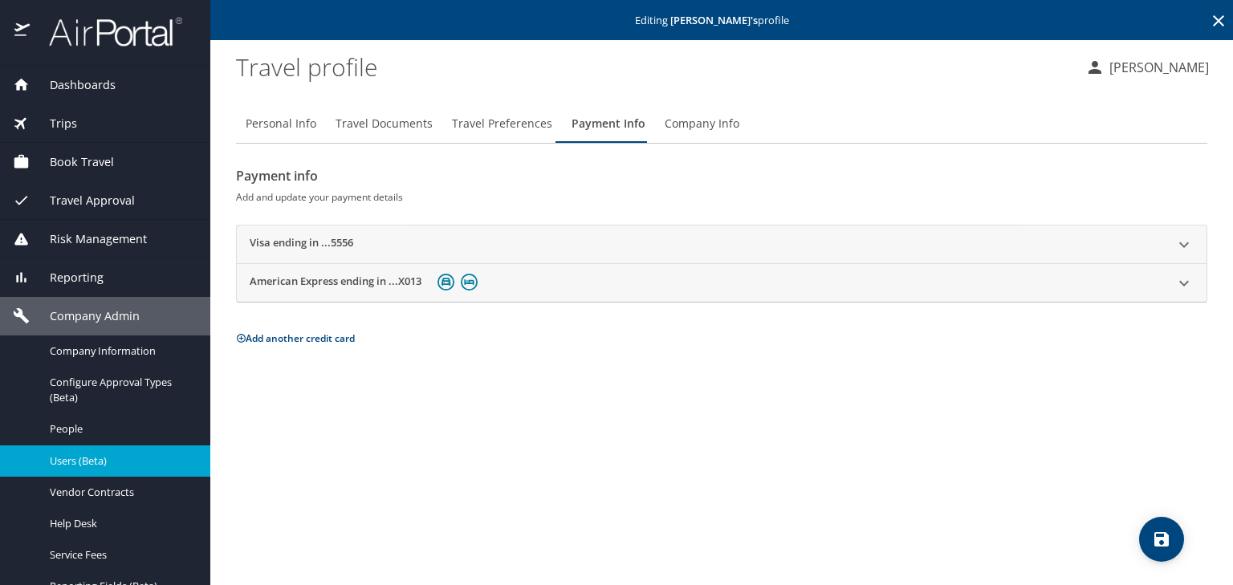
click at [1191, 235] on icon at bounding box center [1184, 244] width 19 height 19
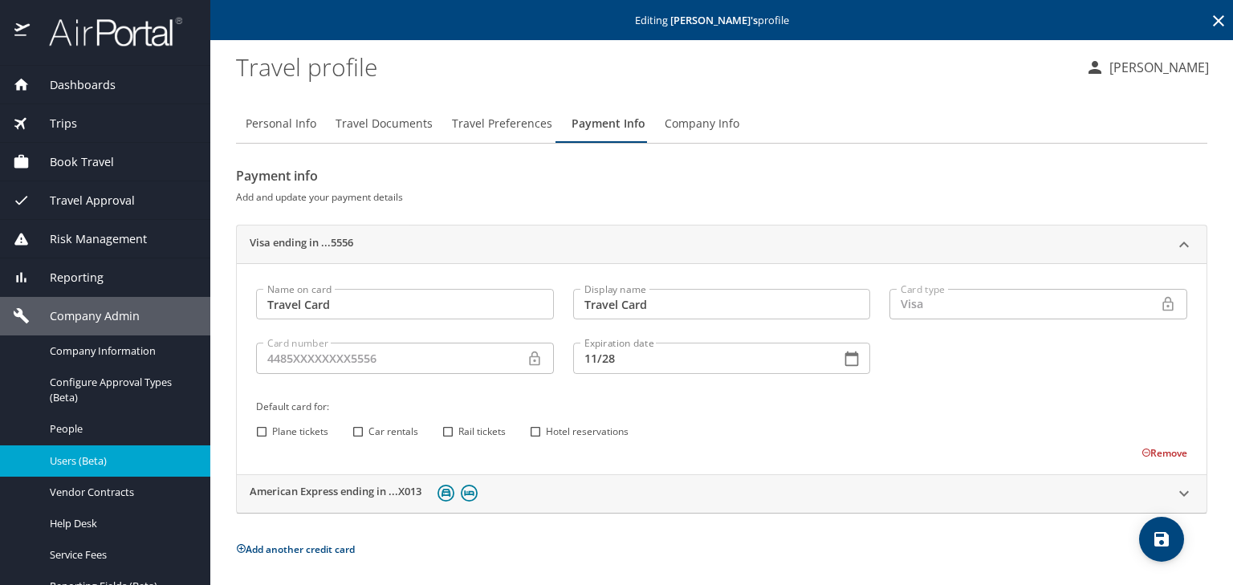
click at [1169, 453] on button "Remove" at bounding box center [1165, 453] width 46 height 14
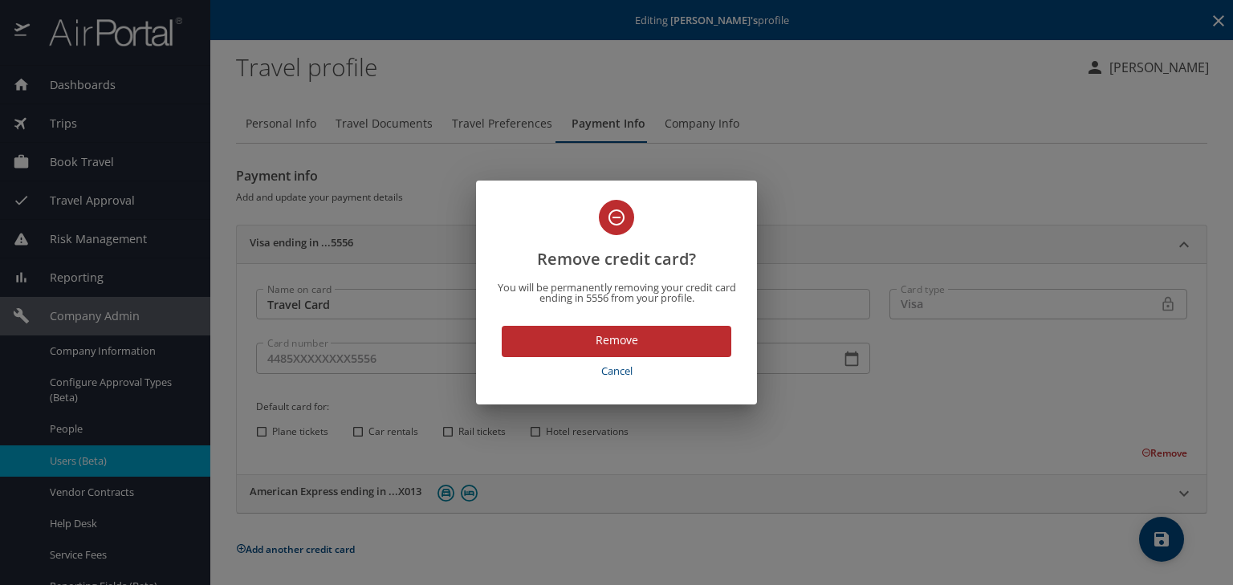
click at [652, 336] on span "Remove" at bounding box center [617, 341] width 204 height 20
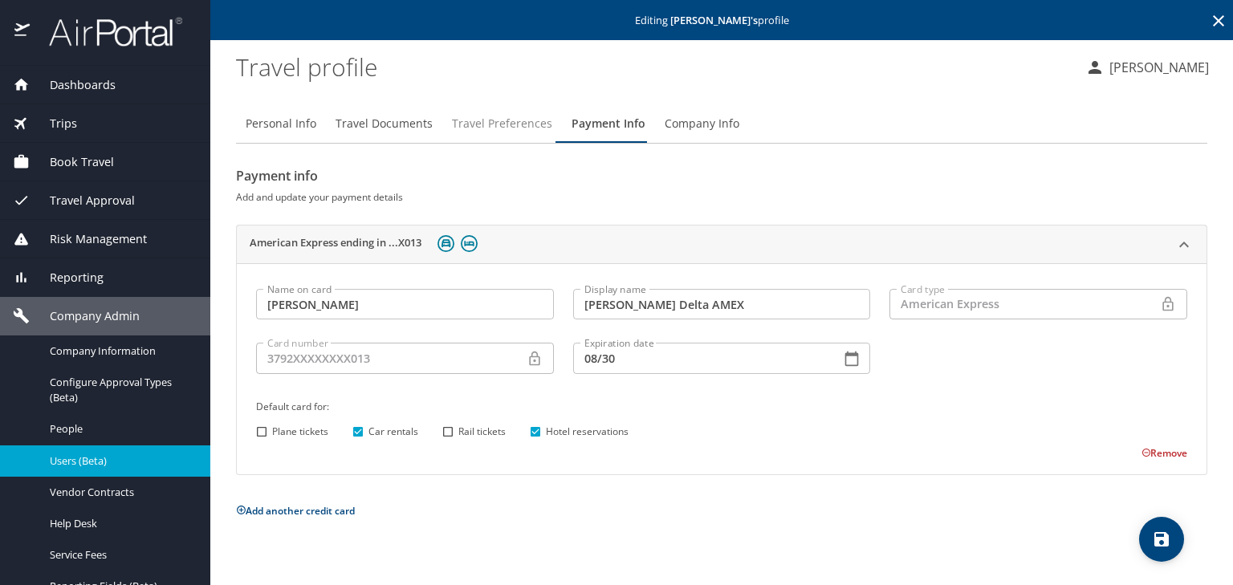
click at [501, 126] on span "Travel Preferences" at bounding box center [502, 124] width 100 height 20
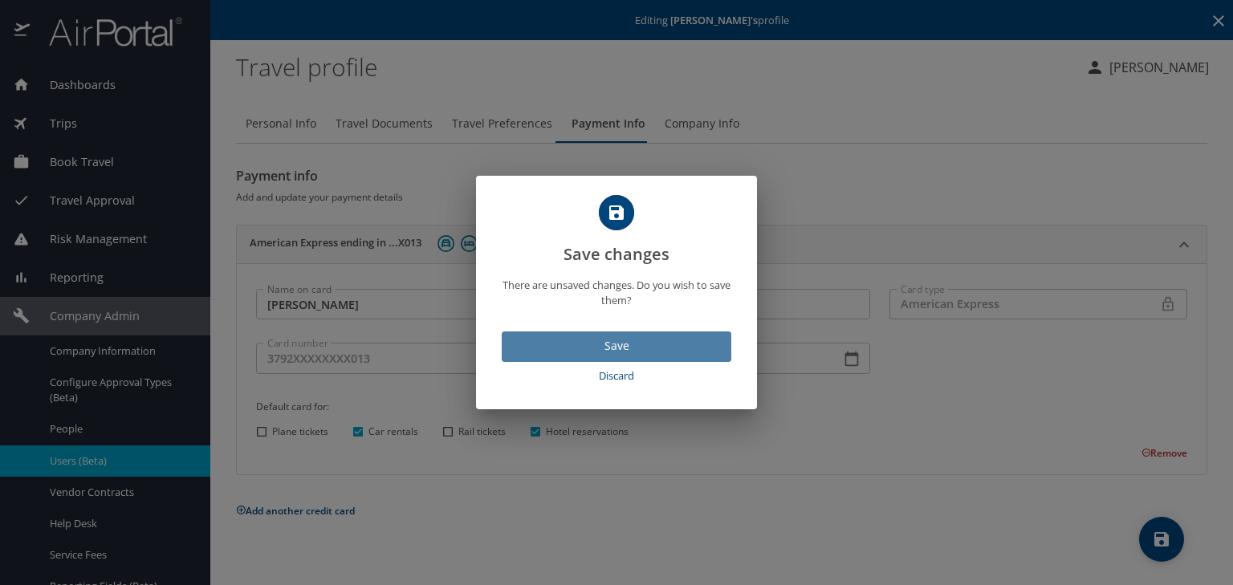
click at [638, 343] on span "Save" at bounding box center [617, 346] width 204 height 20
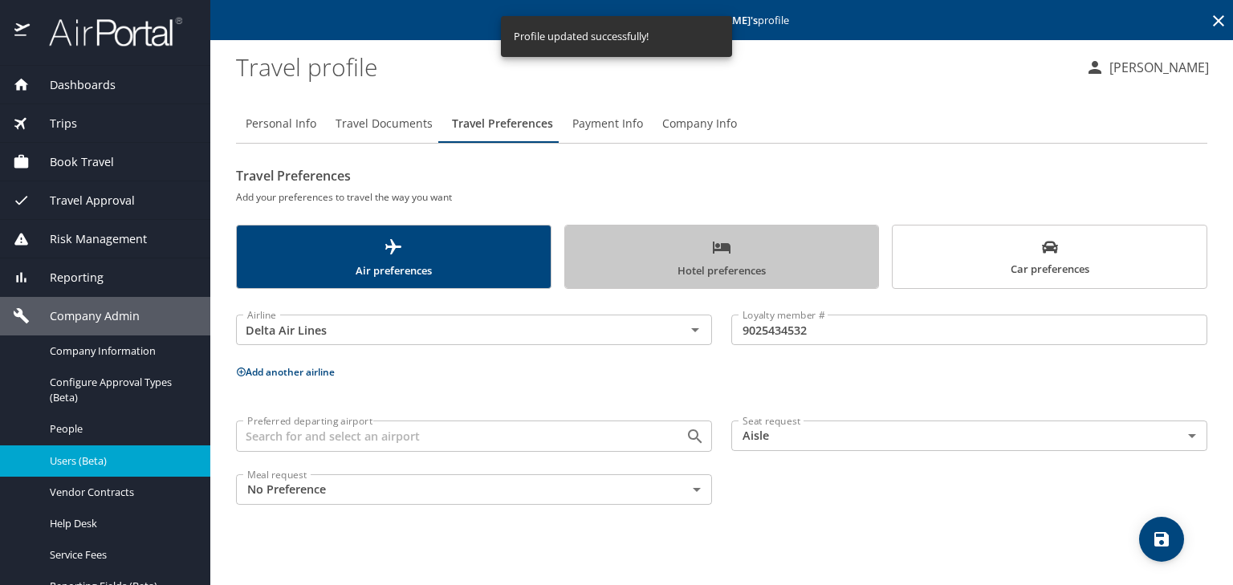
click at [702, 255] on span "Hotel preferences" at bounding box center [722, 259] width 295 height 43
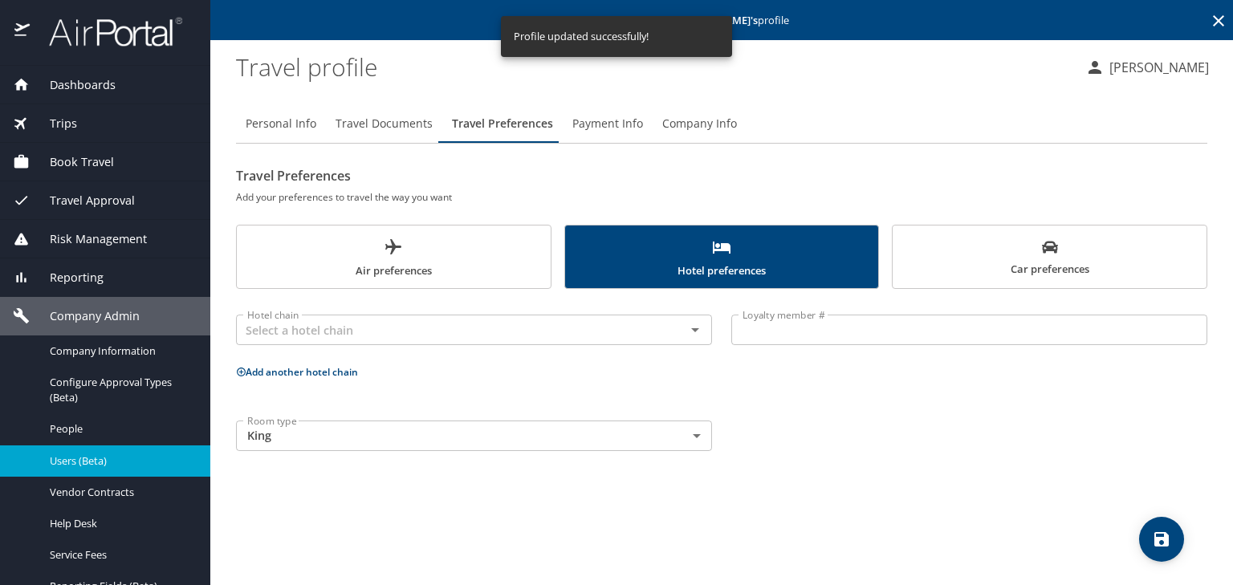
click at [1008, 251] on span "Car preferences" at bounding box center [1050, 258] width 295 height 39
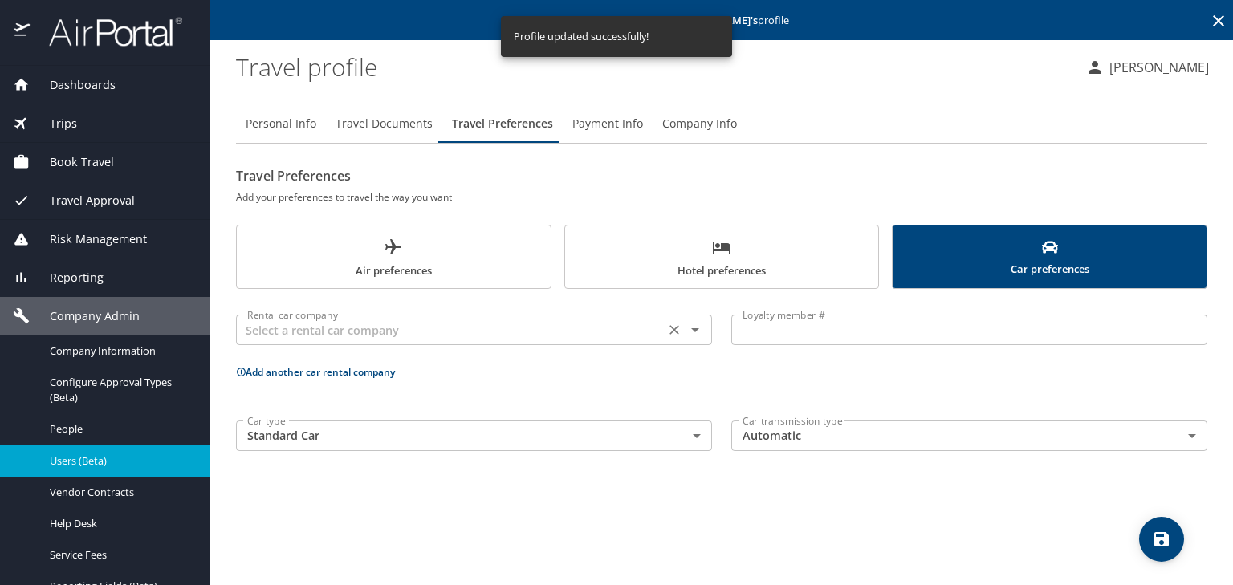
click at [700, 332] on icon "Open" at bounding box center [695, 329] width 19 height 19
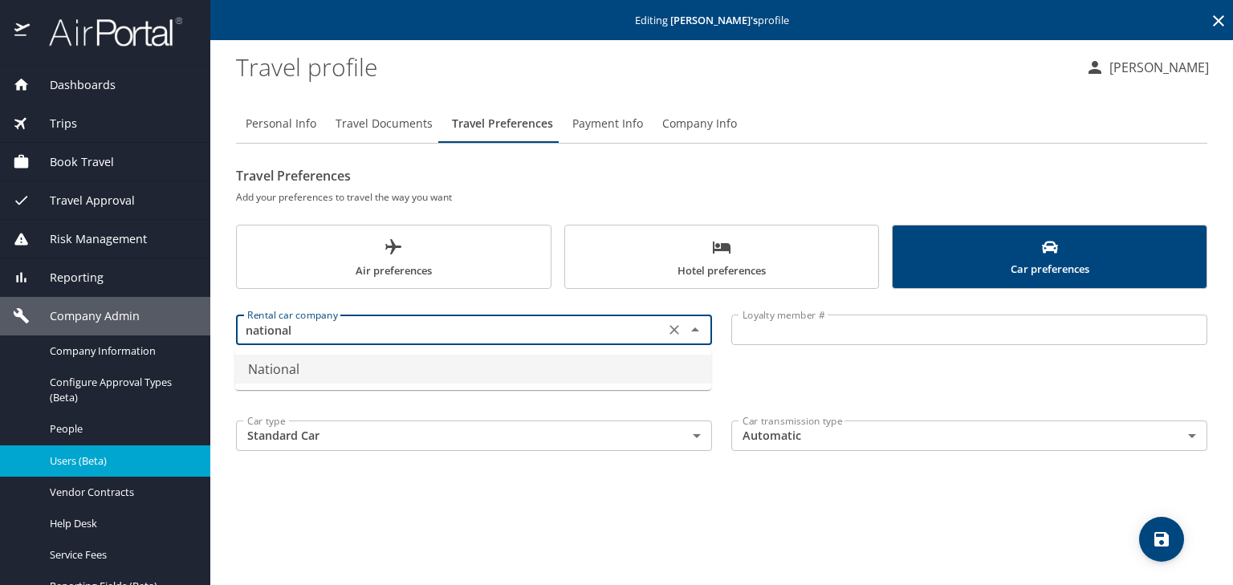
click at [439, 361] on li "National" at bounding box center [473, 369] width 476 height 29
type input "National"
click at [789, 336] on input "Loyalty member #" at bounding box center [969, 330] width 476 height 31
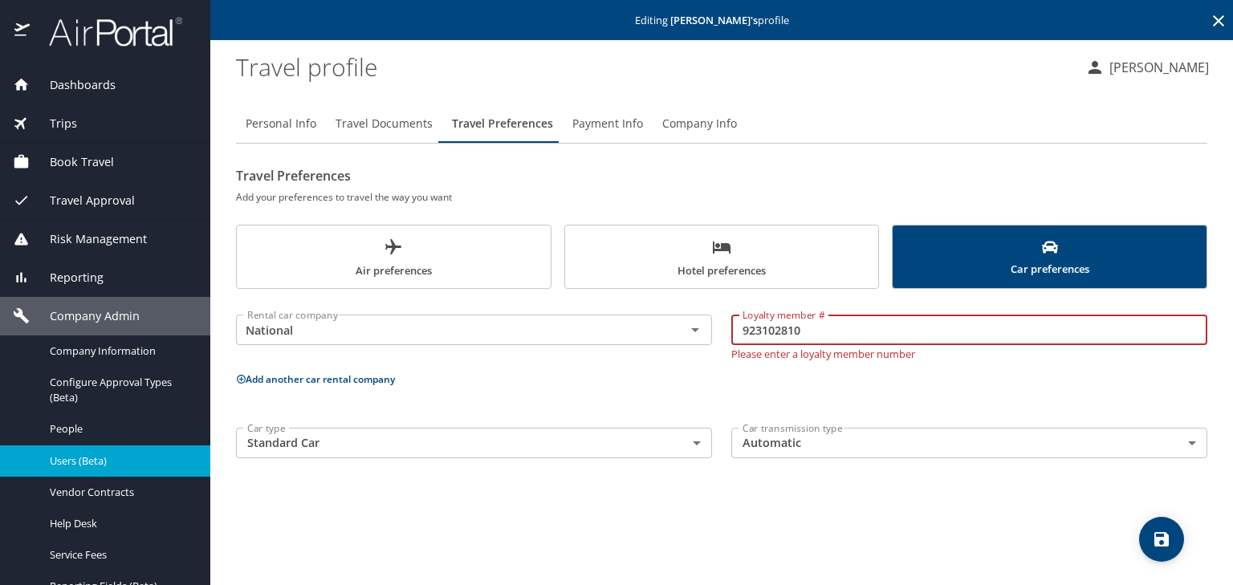
type input "923102810"
click at [1169, 527] on button "save" at bounding box center [1161, 539] width 45 height 45
